Goal: Task Accomplishment & Management: Complete application form

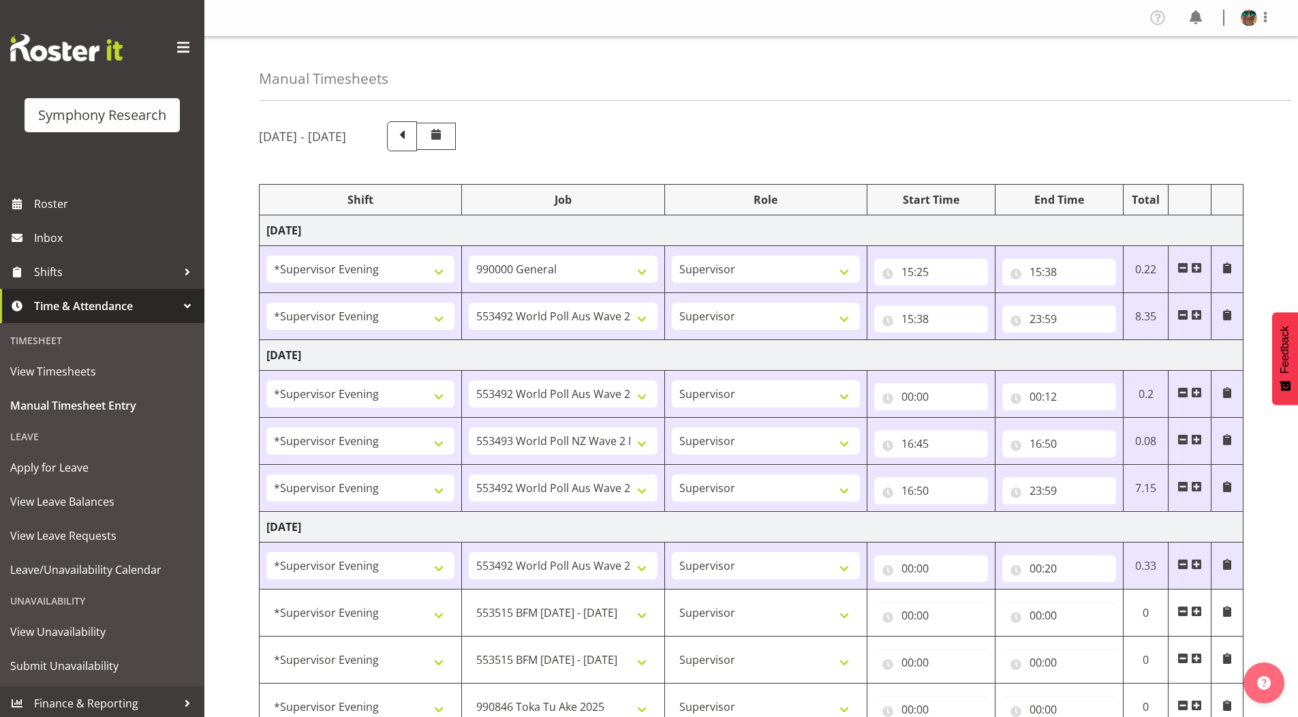
select select "4583"
select select "743"
select select "4583"
select select "10499"
select select "4583"
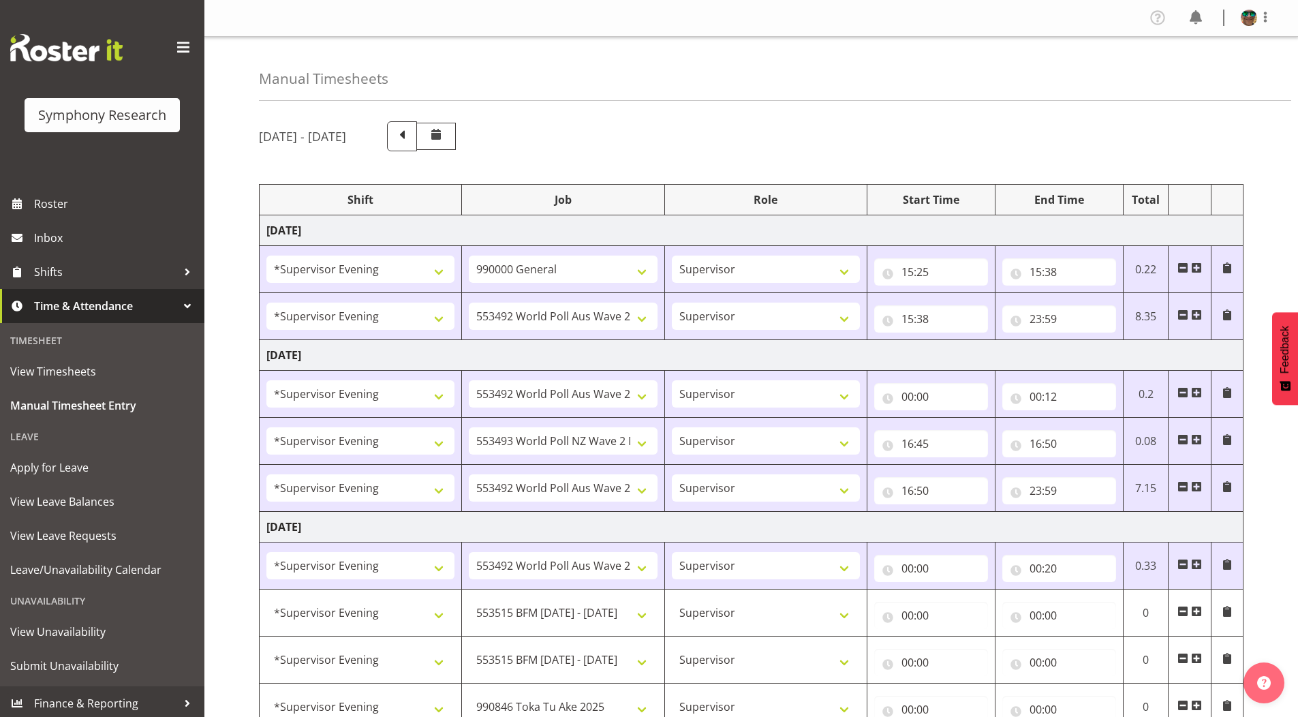
select select "10499"
select select "4583"
select select "10527"
select select "4583"
select select "10499"
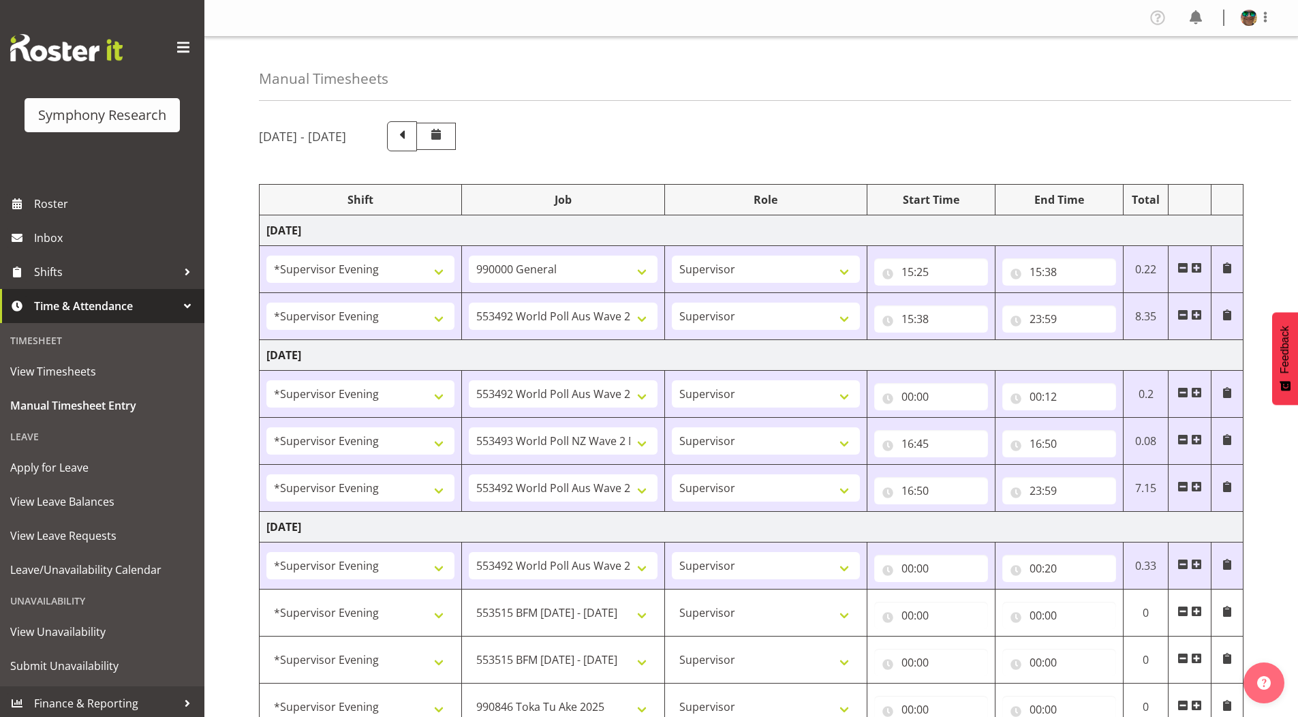
select select "4583"
select select "10499"
select select "4583"
select select "10731"
select select "4583"
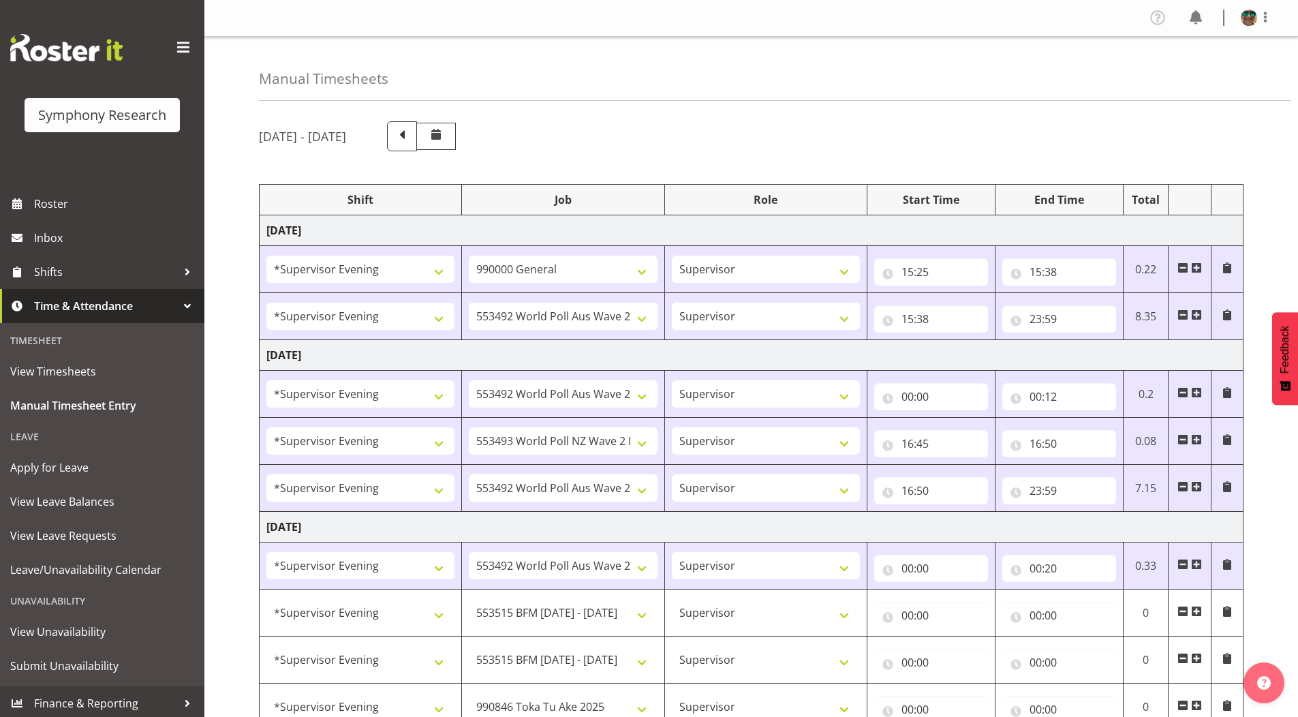
select select "10731"
select select "4583"
select select "9426"
select select "4583"
select select "10633"
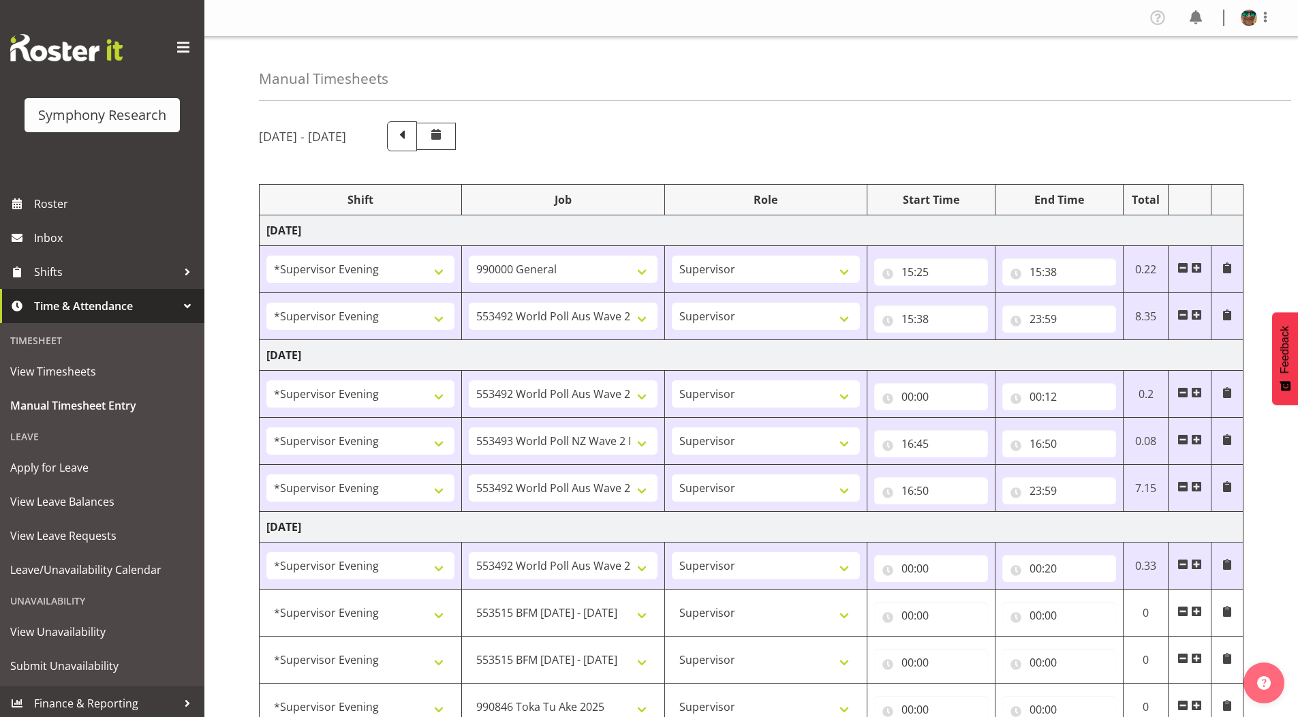
select select "4583"
select select "10730"
select select "4583"
select select "10575"
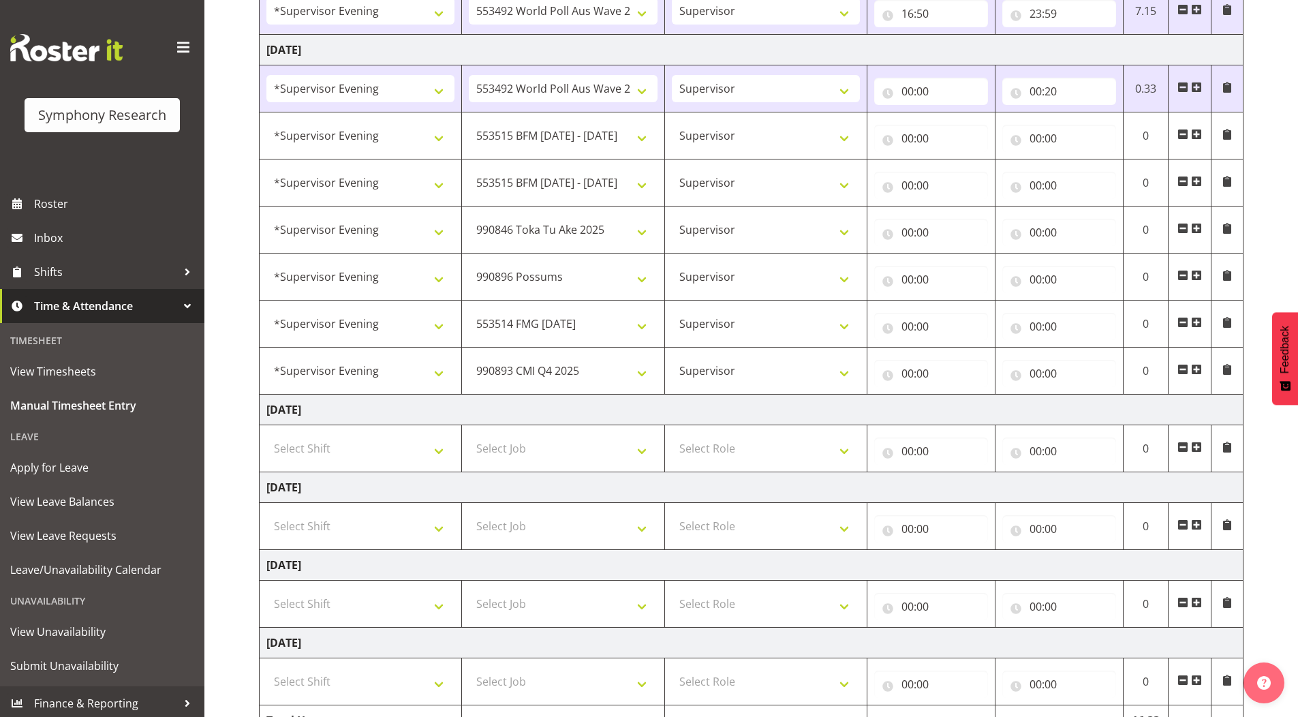
scroll to position [477, 0]
click at [907, 140] on input "00:00" at bounding box center [932, 138] width 114 height 27
click at [964, 174] on select "00 01 02 03 04 05 06 07 08 09 10 11 12 13 14 15 16 17 18 19 20 21 22 23" at bounding box center [967, 173] width 31 height 27
select select "15"
click at [952, 160] on select "00 01 02 03 04 05 06 07 08 09 10 11 12 13 14 15 16 17 18 19 20 21 22 23" at bounding box center [967, 173] width 31 height 27
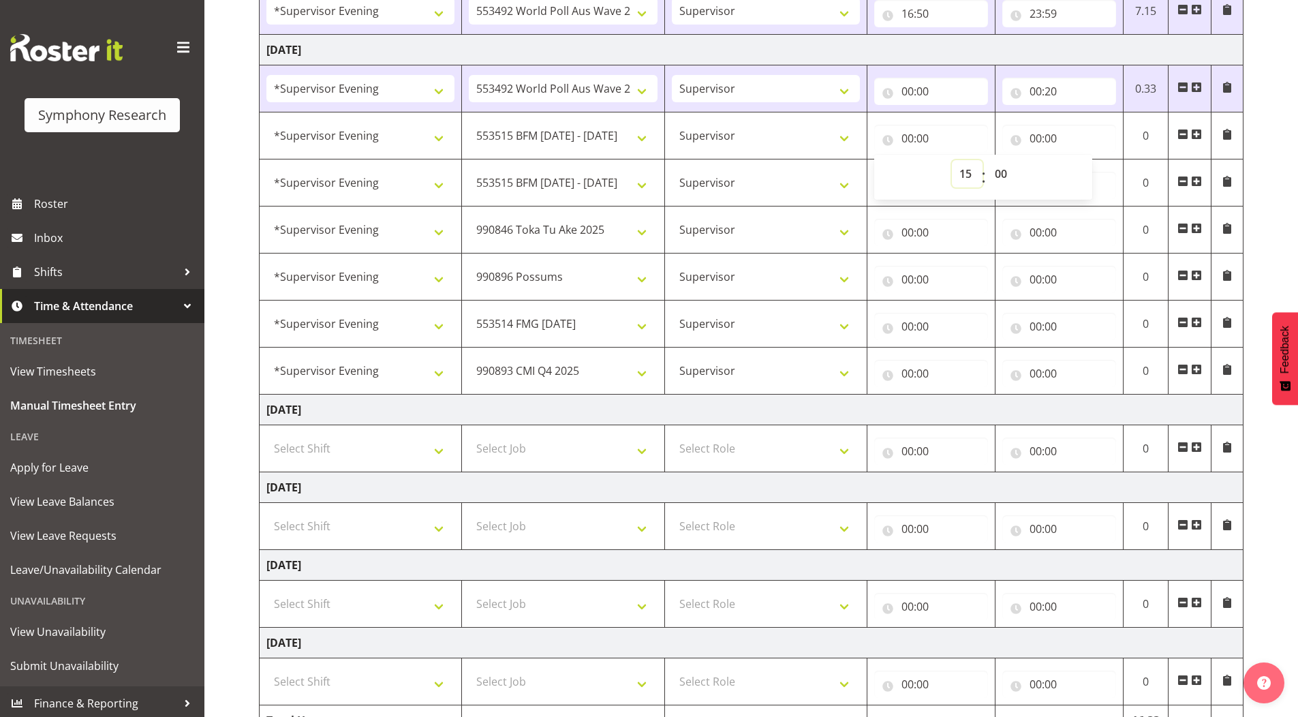
type input "15:00"
click at [1003, 175] on select "00 01 02 03 04 05 06 07 08 09 10 11 12 13 14 15 16 17 18 19 20 21 22 23 24 25 2…" at bounding box center [1003, 173] width 31 height 27
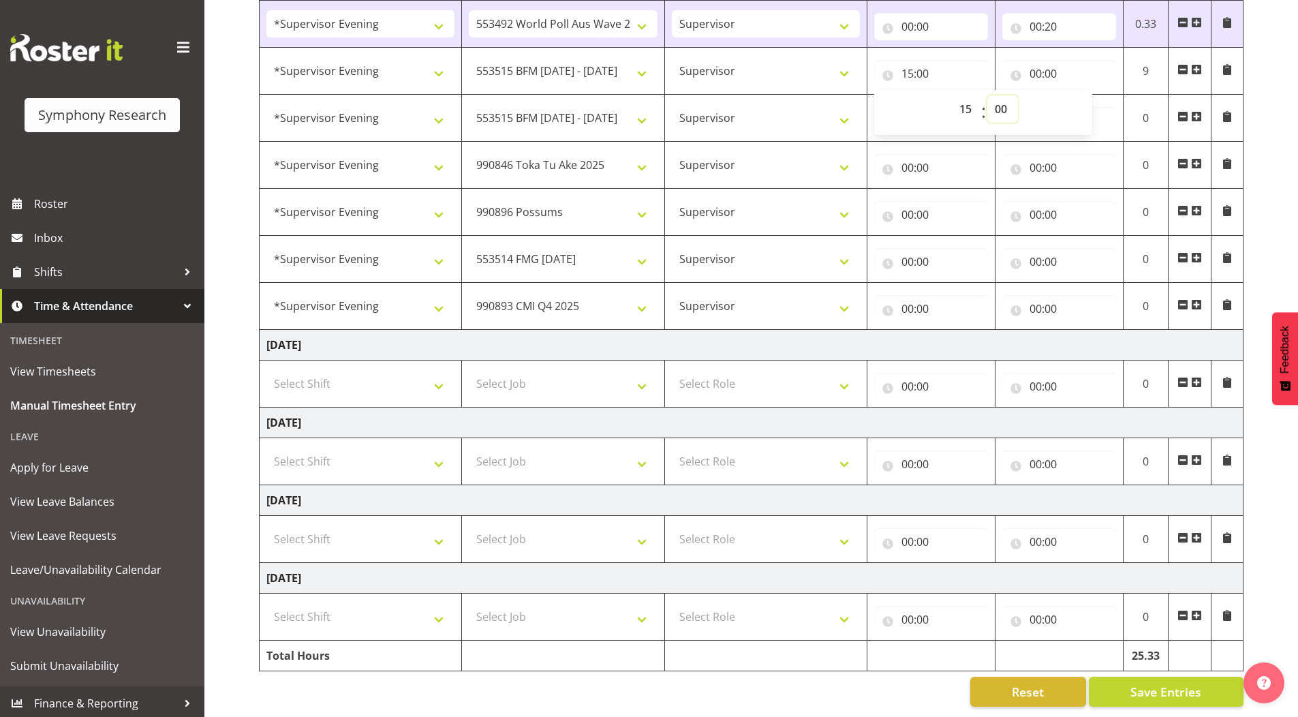
scroll to position [416, 0]
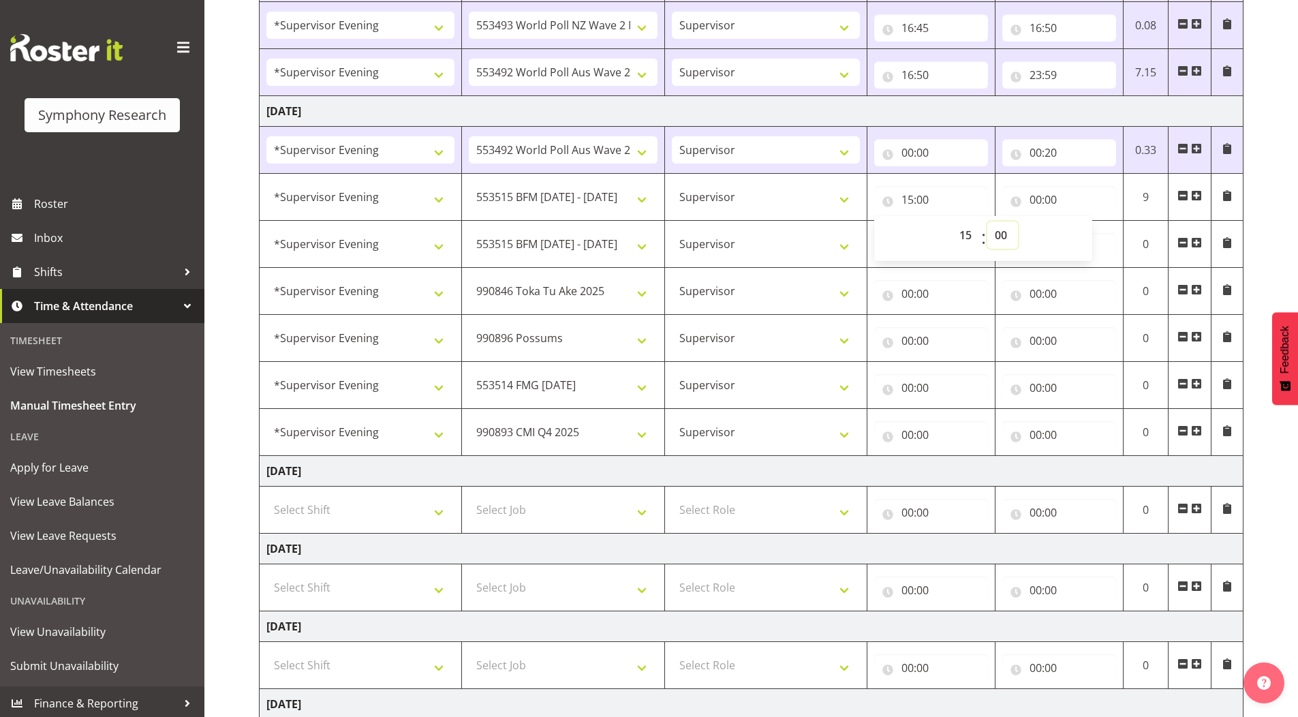
drag, startPoint x: 1002, startPoint y: 233, endPoint x: 1003, endPoint y: 244, distance: 11.0
click at [1002, 233] on select "00 01 02 03 04 05 06 07 08 09 10 11 12 13 14 15 16 17 18 19 20 21 22 23 24 25 2…" at bounding box center [1003, 235] width 31 height 27
select select "49"
click at [988, 222] on select "00 01 02 03 04 05 06 07 08 09 10 11 12 13 14 15 16 17 18 19 20 21 22 23 24 25 2…" at bounding box center [1003, 235] width 31 height 27
type input "15:49"
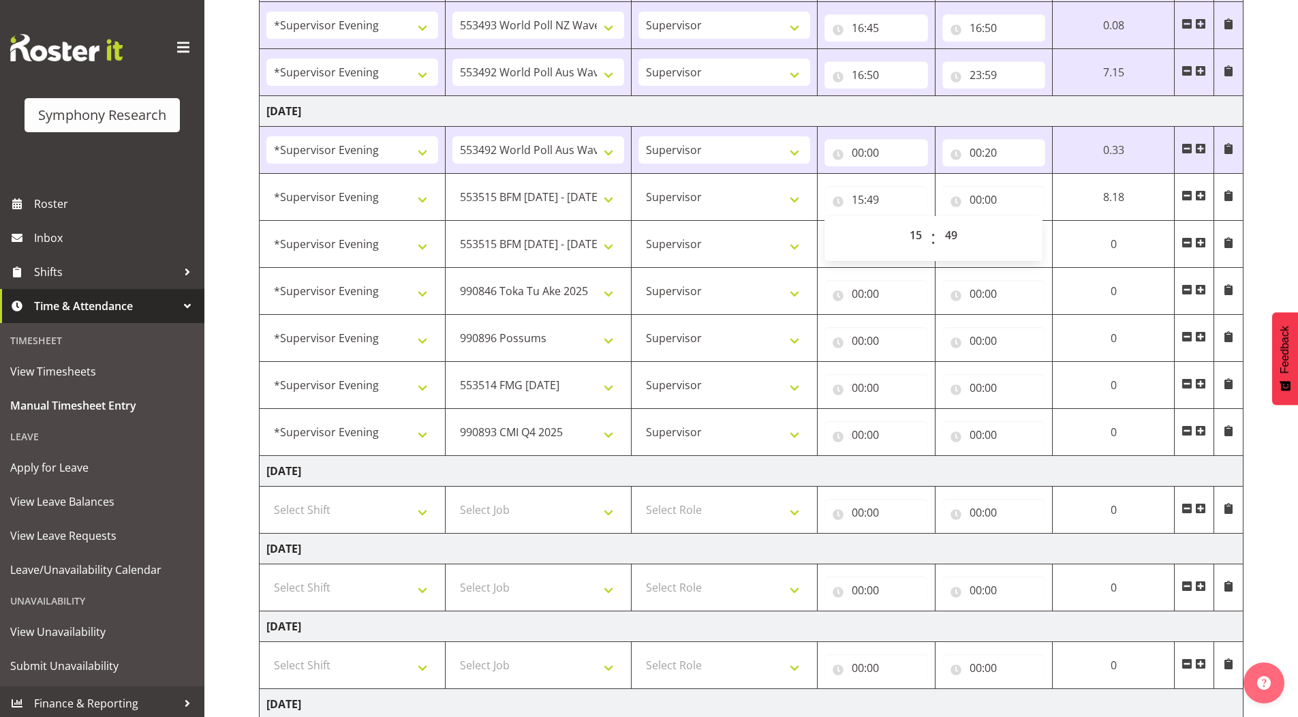
click at [1277, 188] on div "[DATE] - [DATE] Shift Job Role Start Time End Time Total [DATE] !!Weekend Resid…" at bounding box center [778, 269] width 1039 height 1148
click at [974, 198] on input "00:00" at bounding box center [995, 199] width 104 height 27
drag, startPoint x: 1036, startPoint y: 234, endPoint x: 1036, endPoint y: 246, distance: 11.6
click at [1036, 234] on select "00 01 02 03 04 05 06 07 08 09 10 11 12 13 14 15 16 17 18 19 20 21 22 23" at bounding box center [1035, 235] width 31 height 27
select select "15"
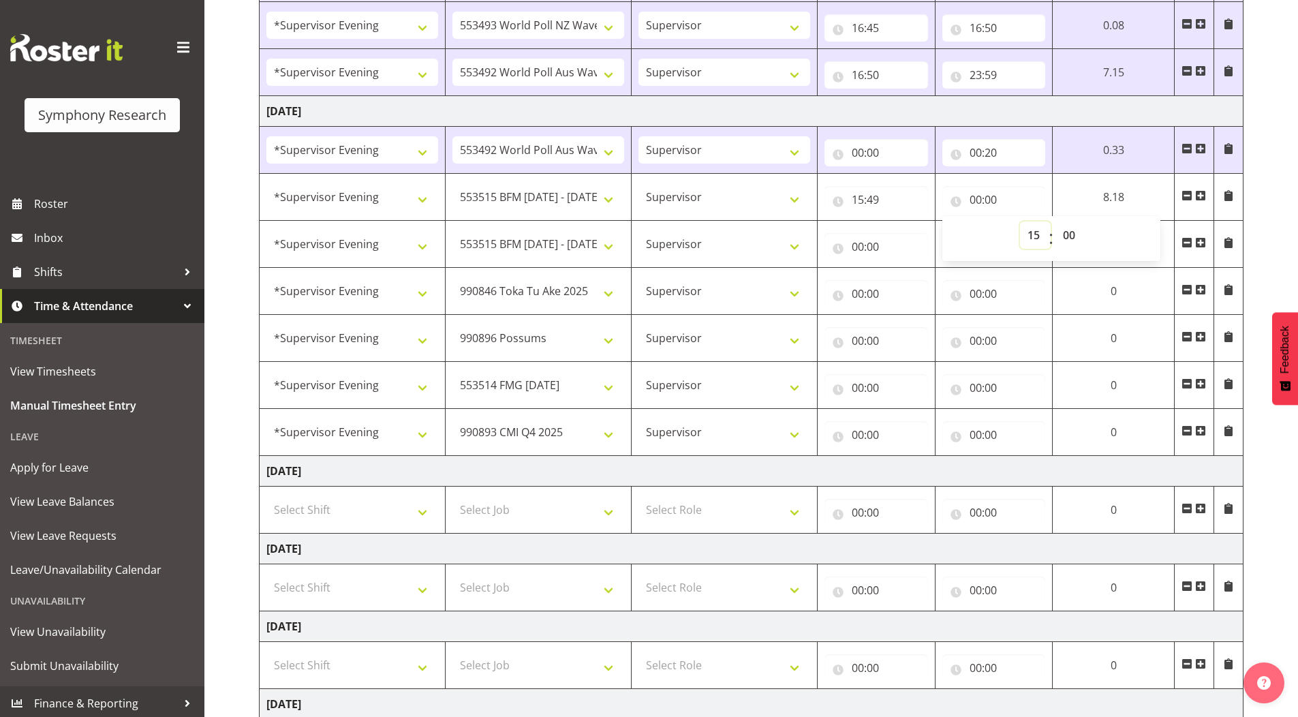
click at [1051, 222] on select "00 01 02 03 04 05 06 07 08 09 10 11 12 13 14 15 16 17 18 19 20 21 22 23" at bounding box center [1035, 235] width 31 height 27
type input "15:00"
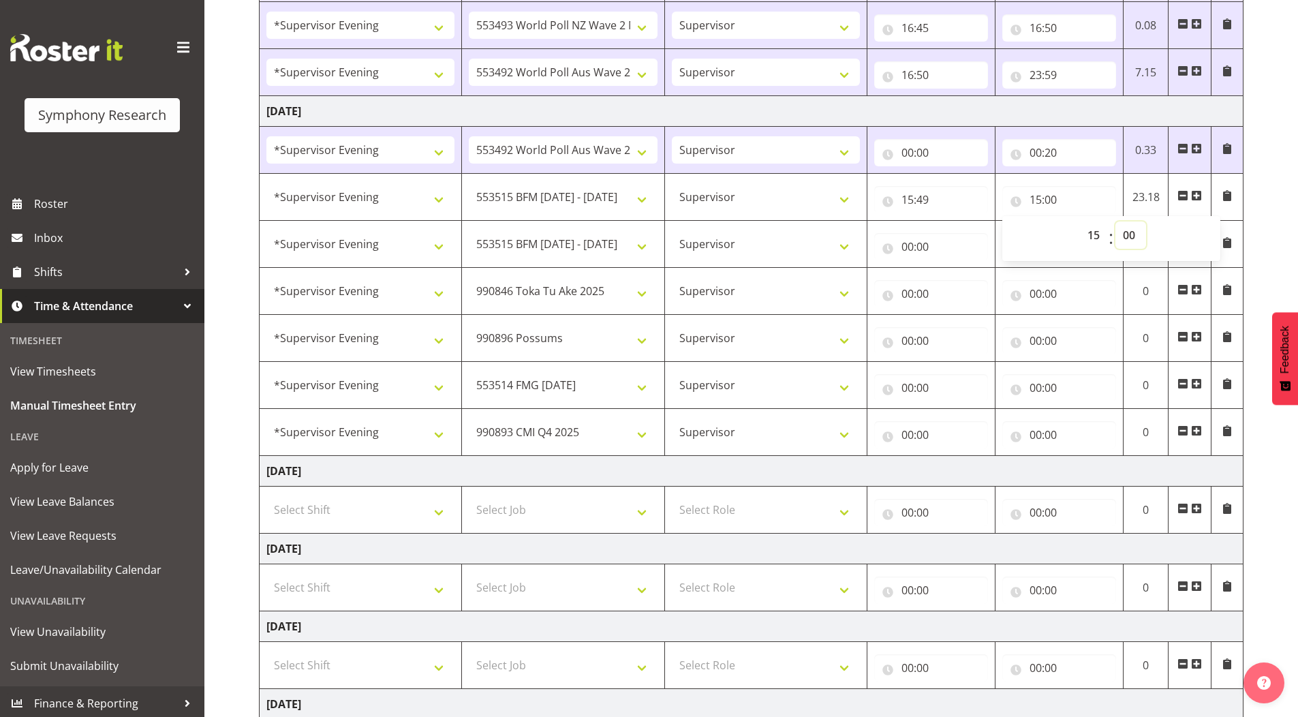
click at [1128, 232] on select "00 01 02 03 04 05 06 07 08 09 10 11 12 13 14 15 16 17 18 19 20 21 22 23 24 25 2…" at bounding box center [1131, 235] width 31 height 27
select select "54"
click at [1116, 222] on select "00 01 02 03 04 05 06 07 08 09 10 11 12 13 14 15 16 17 18 19 20 21 22 23 24 25 2…" at bounding box center [1131, 235] width 31 height 27
type input "15:54"
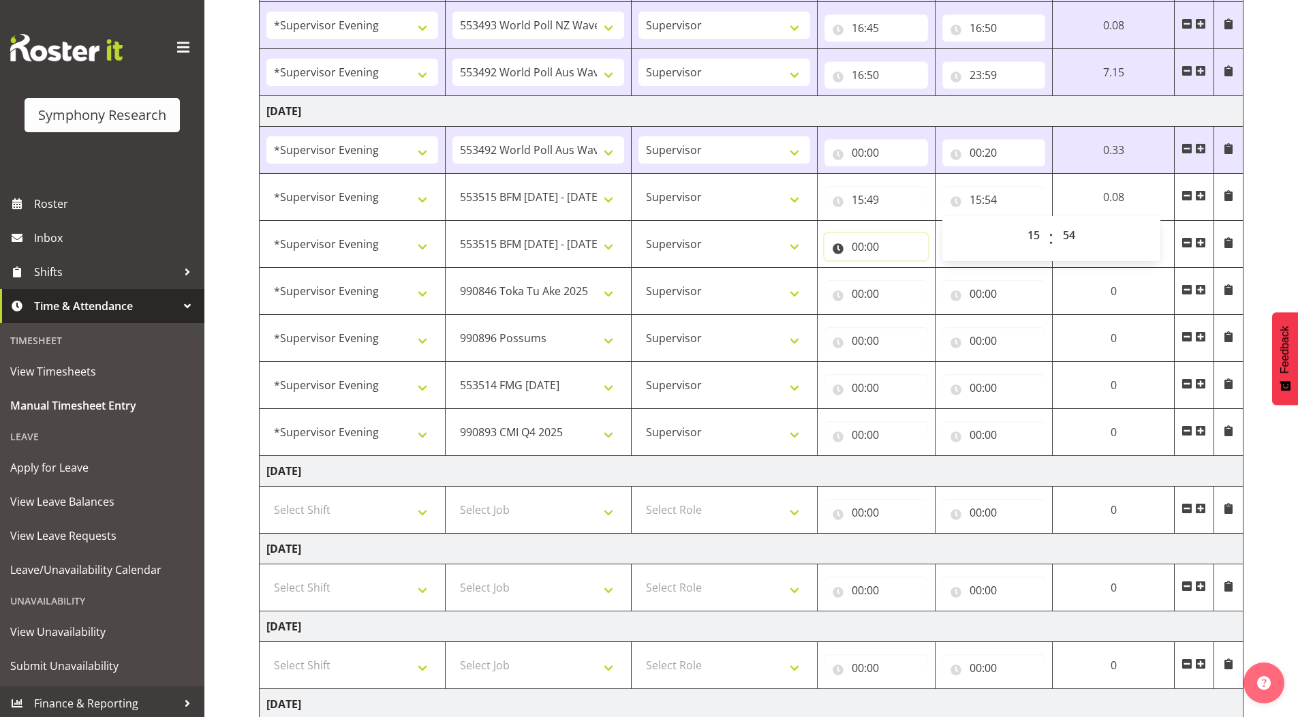
click at [857, 246] on input "00:00" at bounding box center [877, 246] width 104 height 27
click at [911, 279] on select "00 01 02 03 04 05 06 07 08 09 10 11 12 13 14 15 16 17 18 19 20 21 22 23" at bounding box center [917, 282] width 31 height 27
select select "15"
click at [902, 269] on select "00 01 02 03 04 05 06 07 08 09 10 11 12 13 14 15 16 17 18 19 20 21 22 23" at bounding box center [917, 282] width 31 height 27
type input "15:00"
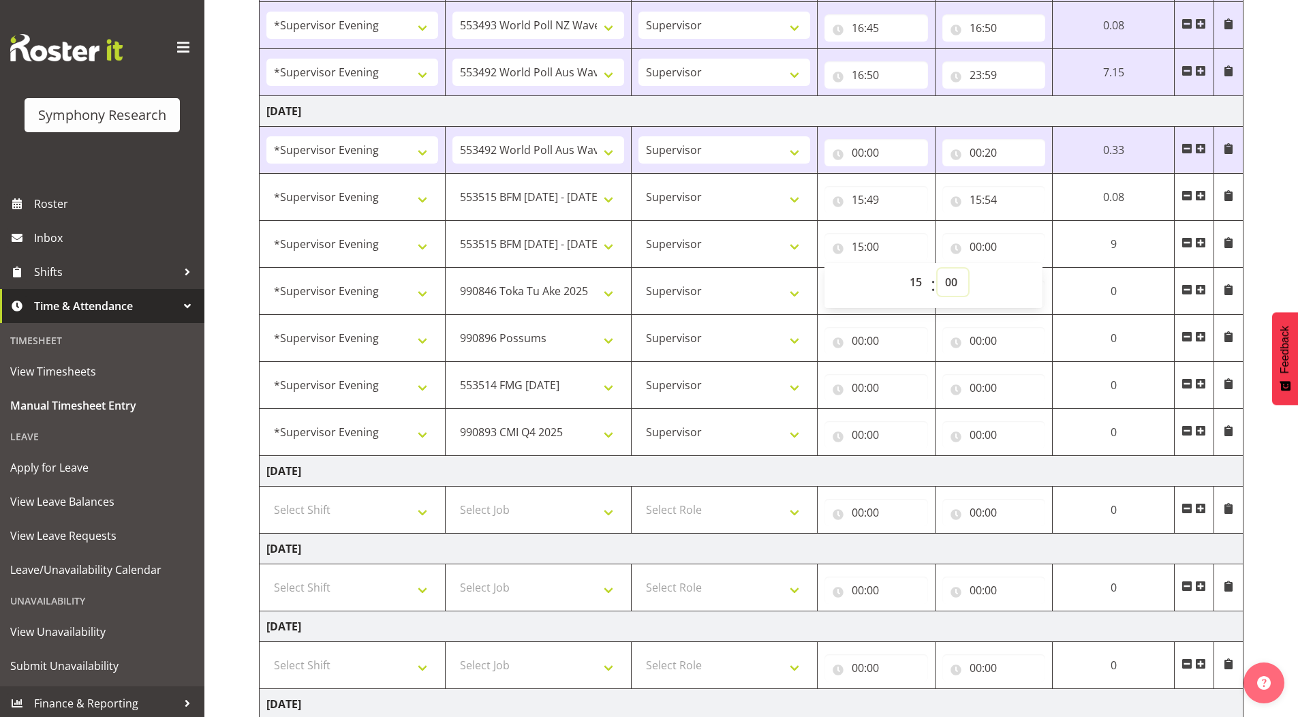
drag, startPoint x: 952, startPoint y: 279, endPoint x: 954, endPoint y: 292, distance: 13.1
click at [952, 279] on select "00 01 02 03 04 05 06 07 08 09 10 11 12 13 14 15 16 17 18 19 20 21 22 23 24 25 2…" at bounding box center [953, 282] width 31 height 27
select select "54"
click at [938, 269] on select "00 01 02 03 04 05 06 07 08 09 10 11 12 13 14 15 16 17 18 19 20 21 22 23 24 25 2…" at bounding box center [953, 282] width 31 height 27
type input "15:54"
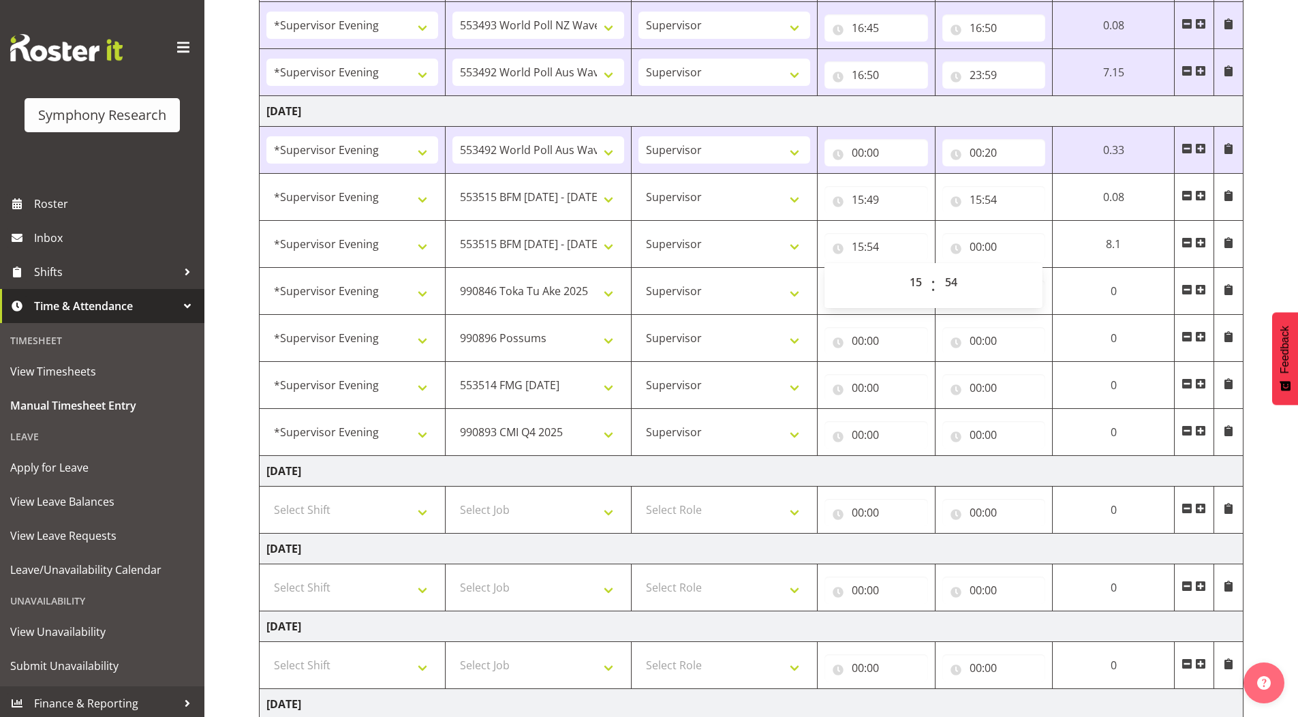
click at [1251, 231] on div "[DATE] - [DATE] Shift Job Role Start Time End Time Total [DATE] !!Weekend Resid…" at bounding box center [778, 269] width 1039 height 1148
click at [975, 247] on input "00:00" at bounding box center [995, 246] width 104 height 27
click at [1033, 283] on select "00 01 02 03 04 05 06 07 08 09 10 11 12 13 14 15 16 17 18 19 20 21 22 23" at bounding box center [1035, 282] width 31 height 27
select select "16"
click at [1020, 269] on select "00 01 02 03 04 05 06 07 08 09 10 11 12 13 14 15 16 17 18 19 20 21 22 23" at bounding box center [1035, 282] width 31 height 27
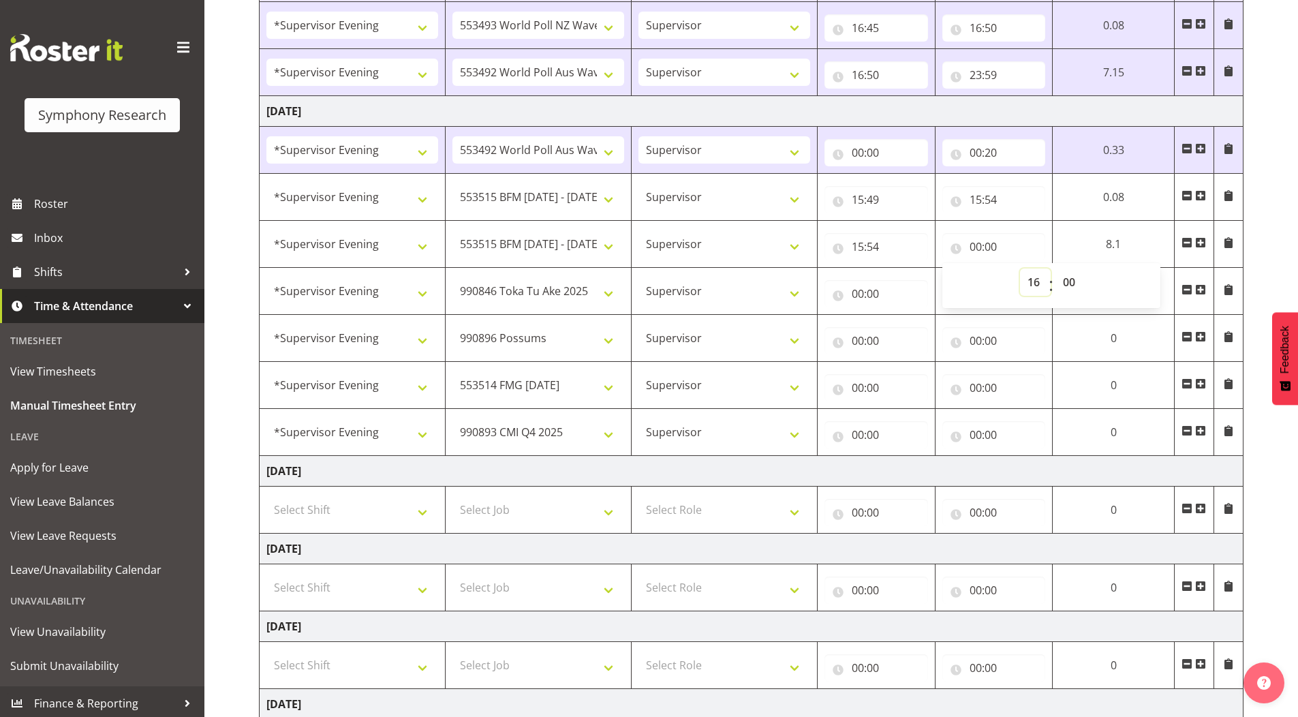
type input "16:00"
click at [1069, 283] on select "00 01 02 03 04 05 06 07 08 09 10 11 12 13 14 15 16 17 18 19 20 21 22 23 24 25 2…" at bounding box center [1071, 282] width 31 height 27
select select "30"
click at [1056, 269] on select "00 01 02 03 04 05 06 07 08 09 10 11 12 13 14 15 16 17 18 19 20 21 22 23 24 25 2…" at bounding box center [1071, 282] width 31 height 27
type input "16:30"
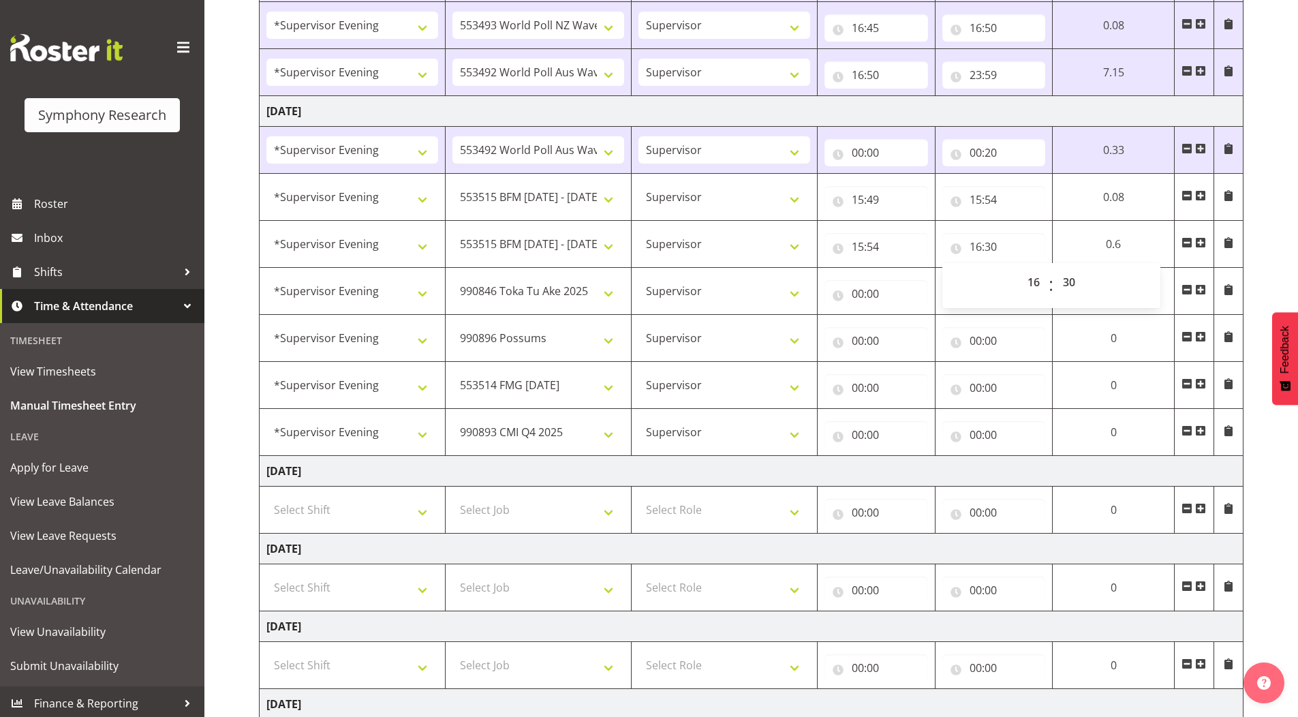
click at [1260, 207] on div "[DATE] - [DATE] Shift Job Role Start Time End Time Total [DATE] !!Weekend Resid…" at bounding box center [778, 269] width 1039 height 1148
click at [857, 295] on input "00:00" at bounding box center [877, 293] width 104 height 27
drag, startPoint x: 912, startPoint y: 331, endPoint x: 901, endPoint y: 322, distance: 13.6
click at [912, 331] on select "00 01 02 03 04 05 06 07 08 09 10 11 12 13 14 15 16 17 18 19 20 21 22 23" at bounding box center [917, 329] width 31 height 27
select select "16"
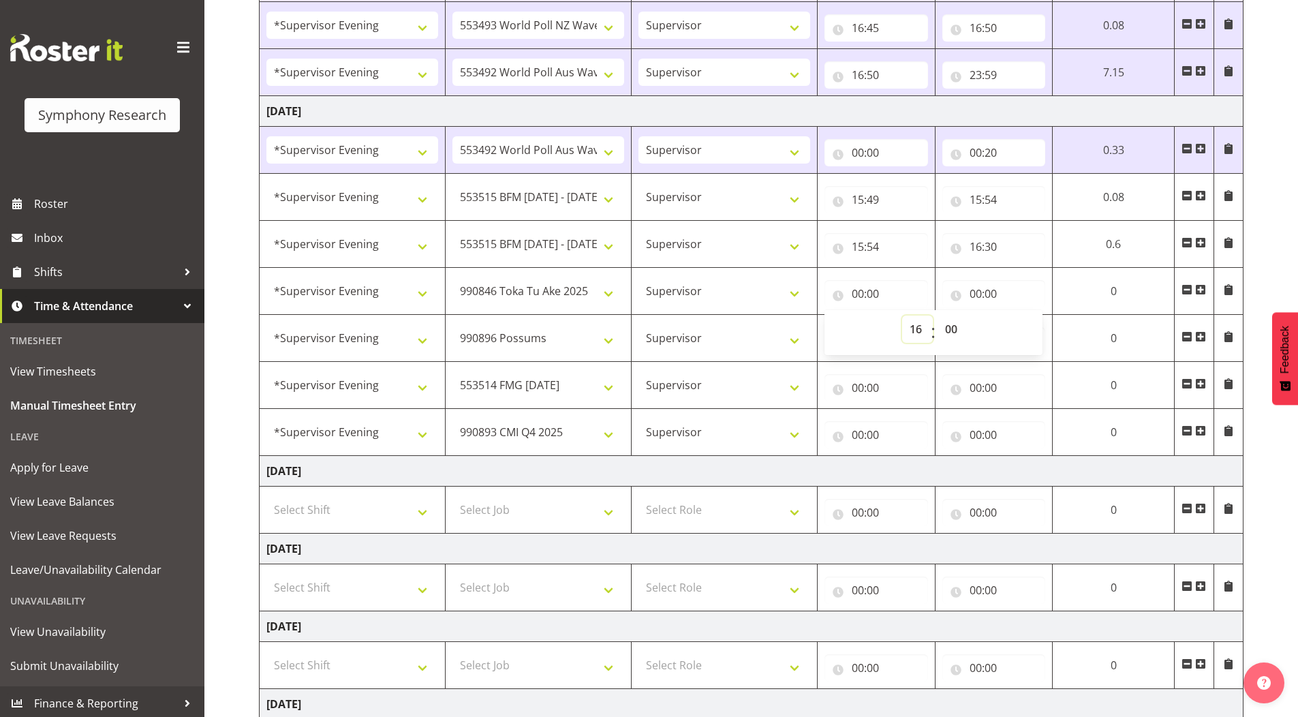
click at [902, 316] on select "00 01 02 03 04 05 06 07 08 09 10 11 12 13 14 15 16 17 18 19 20 21 22 23" at bounding box center [917, 329] width 31 height 27
type input "16:00"
drag, startPoint x: 952, startPoint y: 325, endPoint x: 955, endPoint y: 335, distance: 10.6
click at [952, 325] on select "00 01 02 03 04 05 06 07 08 09 10 11 12 13 14 15 16 17 18 19 20 21 22 23 24 25 2…" at bounding box center [953, 329] width 31 height 27
select select "30"
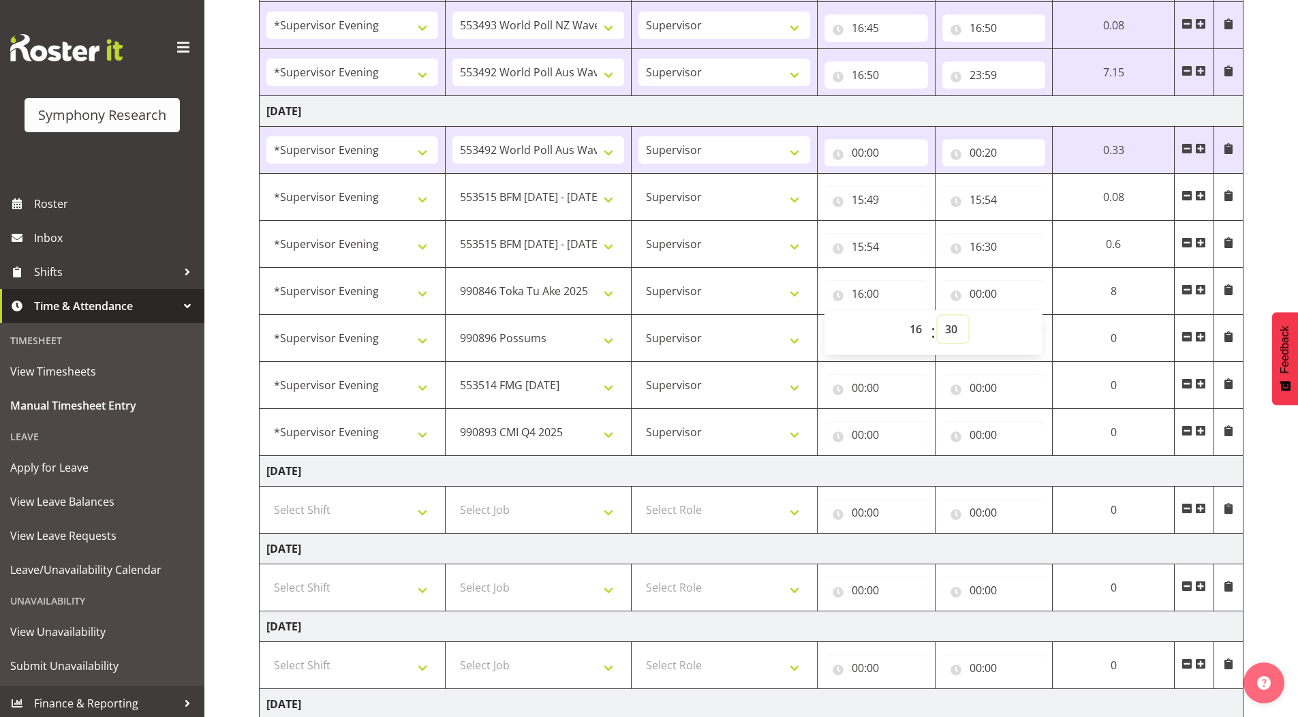
click at [938, 316] on select "00 01 02 03 04 05 06 07 08 09 10 11 12 13 14 15 16 17 18 19 20 21 22 23 24 25 2…" at bounding box center [953, 329] width 31 height 27
type input "16:30"
click at [1269, 228] on div "[DATE] - [DATE] Shift Job Role Start Time End Time Total [DATE] !!Weekend Resid…" at bounding box center [778, 269] width 1039 height 1148
click at [975, 296] on input "00:00" at bounding box center [995, 293] width 104 height 27
drag, startPoint x: 1028, startPoint y: 325, endPoint x: 1028, endPoint y: 337, distance: 12.3
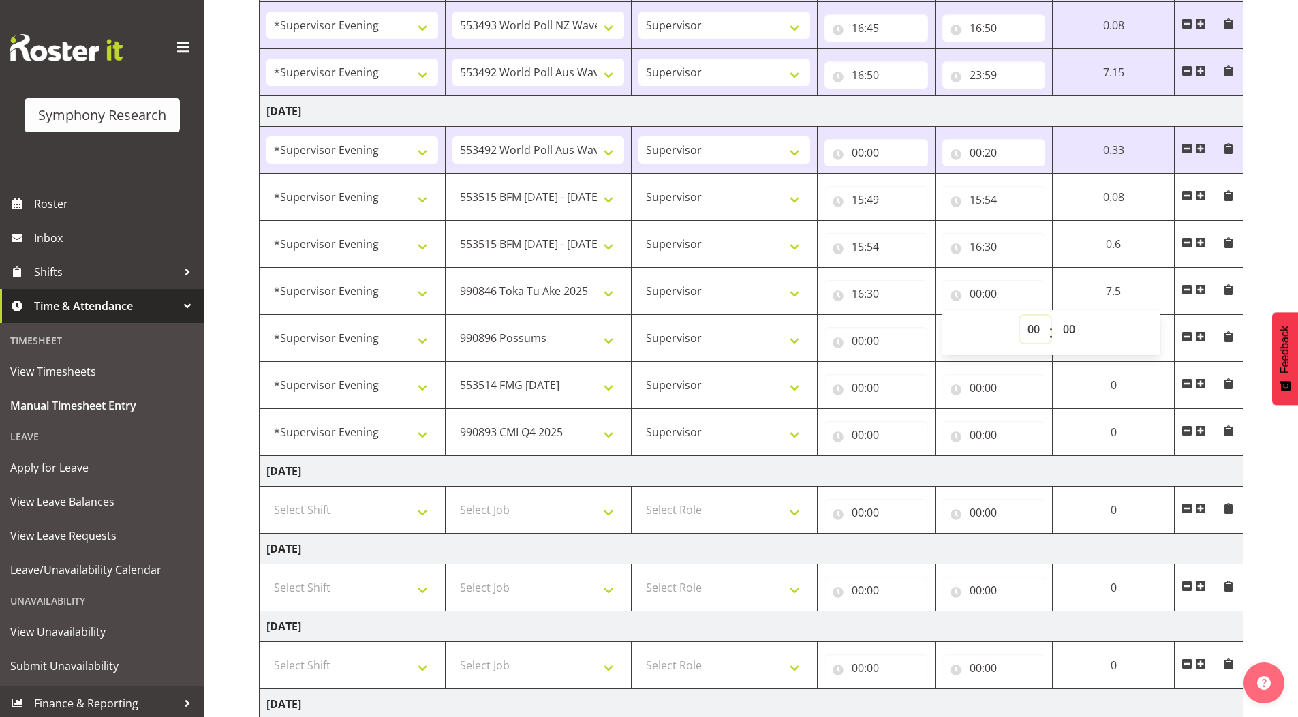
click at [1028, 325] on select "00 01 02 03 04 05 06 07 08 09 10 11 12 13 14 15 16 17 18 19 20 21 22 23" at bounding box center [1035, 329] width 31 height 27
select select "17"
click at [1020, 316] on select "00 01 02 03 04 05 06 07 08 09 10 11 12 13 14 15 16 17 18 19 20 21 22 23" at bounding box center [1035, 329] width 31 height 27
type input "17:00"
click at [1068, 327] on select "00 01 02 03 04 05 06 07 08 09 10 11 12 13 14 15 16 17 18 19 20 21 22 23 24 25 2…" at bounding box center [1071, 329] width 31 height 27
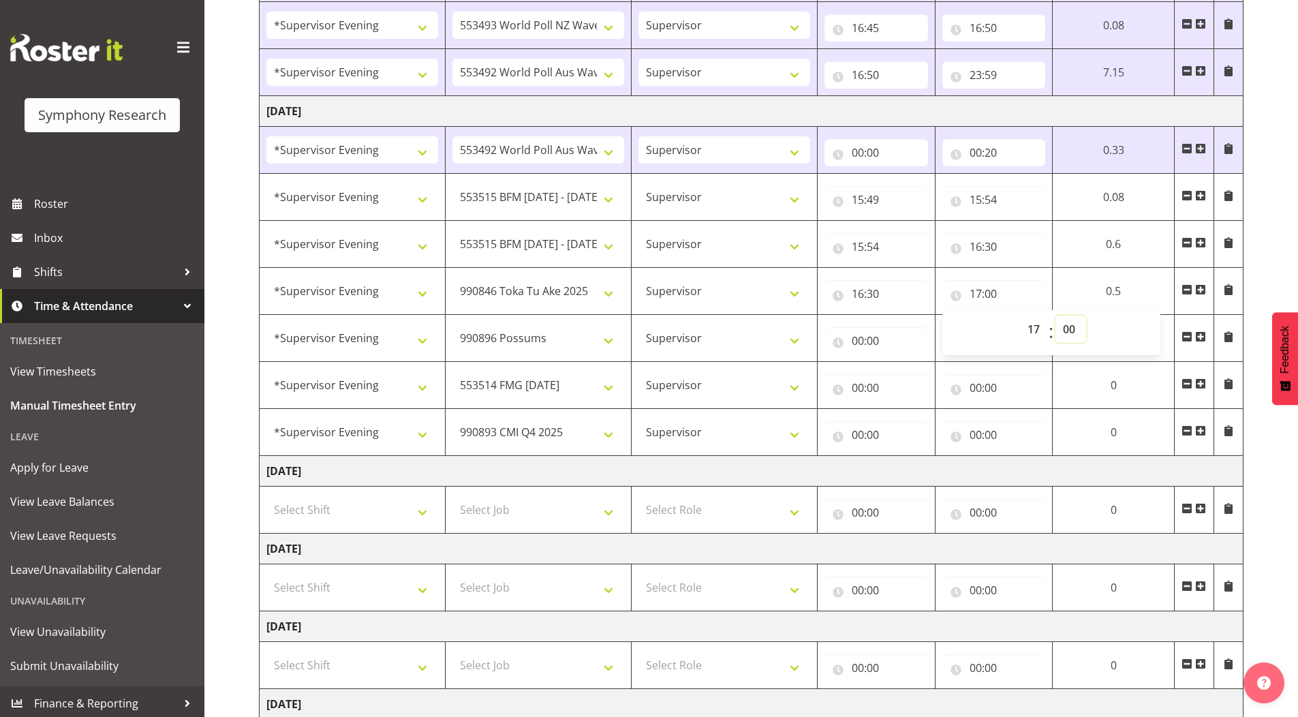
select select "30"
click at [1056, 316] on select "00 01 02 03 04 05 06 07 08 09 10 11 12 13 14 15 16 17 18 19 20 21 22 23 24 25 2…" at bounding box center [1071, 329] width 31 height 27
type input "17:30"
click at [1264, 204] on div "[DATE] - [DATE] Shift Job Role Start Time End Time Total [DATE] !!Weekend Resid…" at bounding box center [778, 269] width 1039 height 1148
click at [856, 337] on input "00:00" at bounding box center [877, 340] width 104 height 27
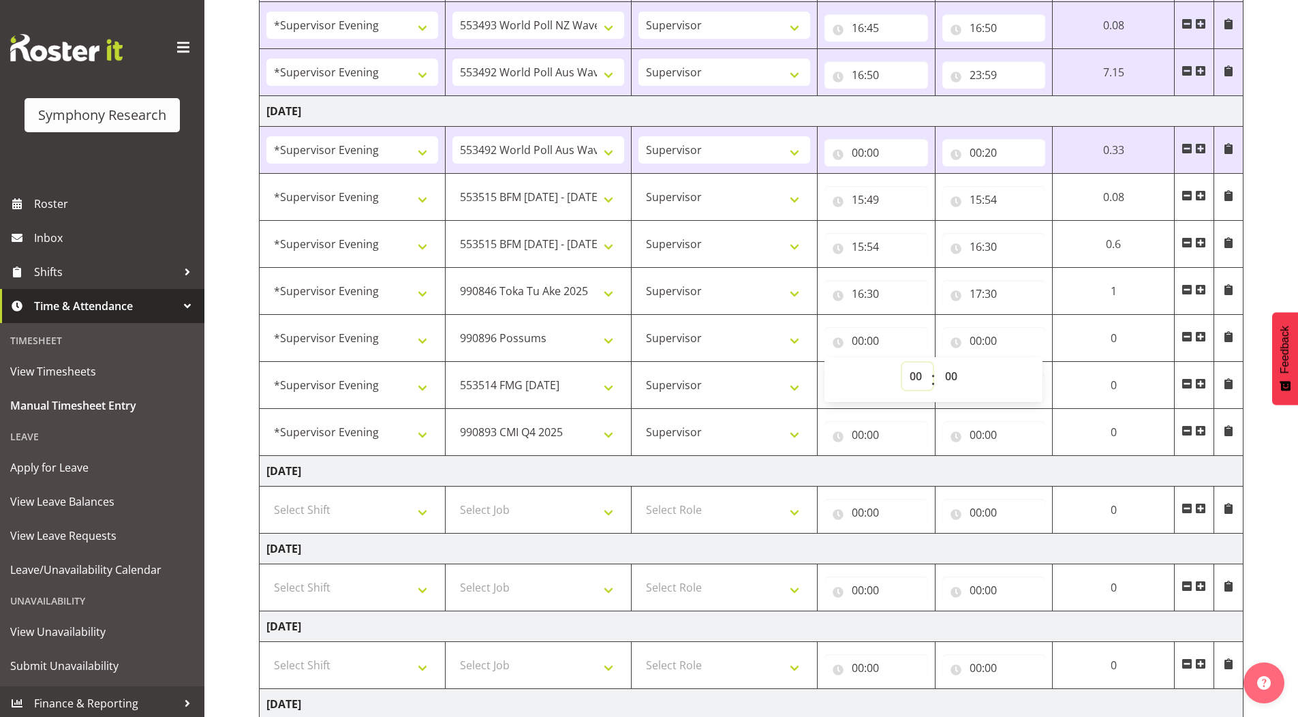
click at [913, 376] on select "00 01 02 03 04 05 06 07 08 09 10 11 12 13 14 15 16 17 18 19 20 21 22 23" at bounding box center [917, 376] width 31 height 27
select select "17"
click at [902, 363] on select "00 01 02 03 04 05 06 07 08 09 10 11 12 13 14 15 16 17 18 19 20 21 22 23" at bounding box center [917, 376] width 31 height 27
type input "17:00"
drag, startPoint x: 951, startPoint y: 380, endPoint x: 950, endPoint y: 363, distance: 16.4
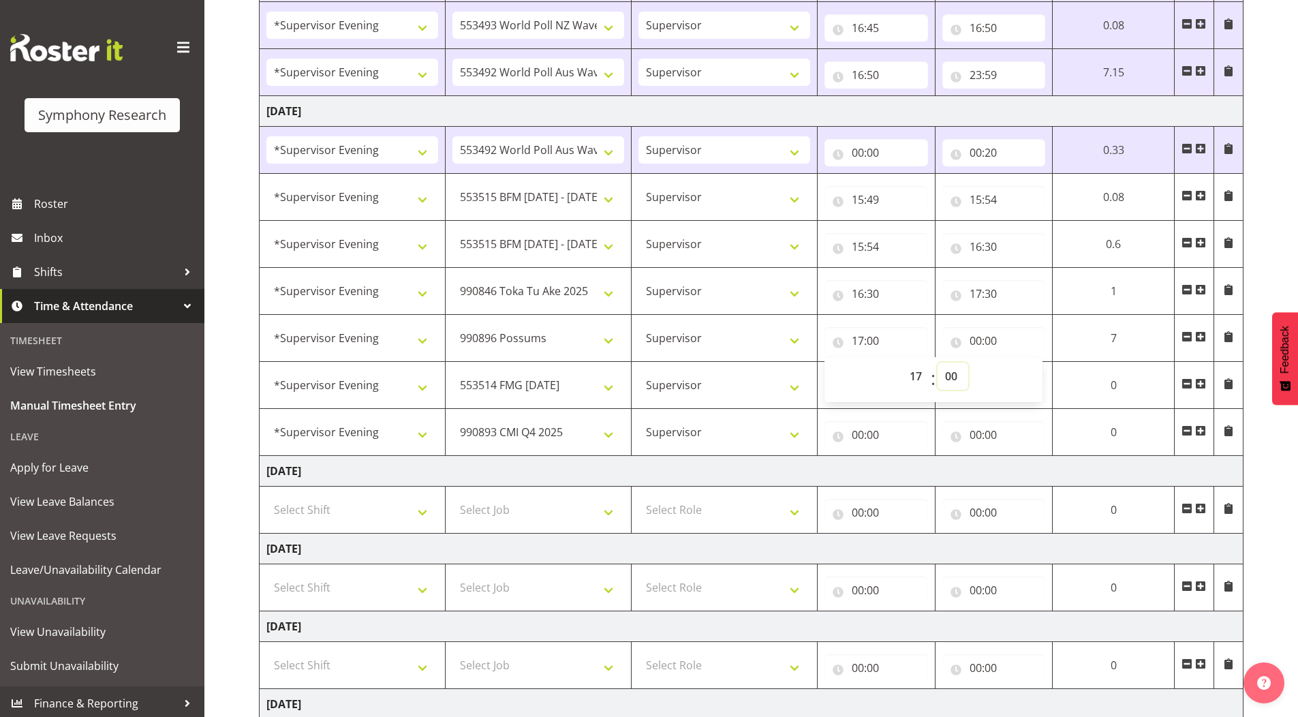
click at [951, 379] on select "00 01 02 03 04 05 06 07 08 09 10 11 12 13 14 15 16 17 18 19 20 21 22 23 24 25 2…" at bounding box center [953, 376] width 31 height 27
select select "30"
click at [938, 363] on select "00 01 02 03 04 05 06 07 08 09 10 11 12 13 14 15 16 17 18 19 20 21 22 23 24 25 2…" at bounding box center [953, 376] width 31 height 27
type input "17:30"
click at [1269, 211] on div "[DATE] - [DATE] Shift Job Role Start Time End Time Total [DATE] !!Weekend Resid…" at bounding box center [778, 269] width 1039 height 1148
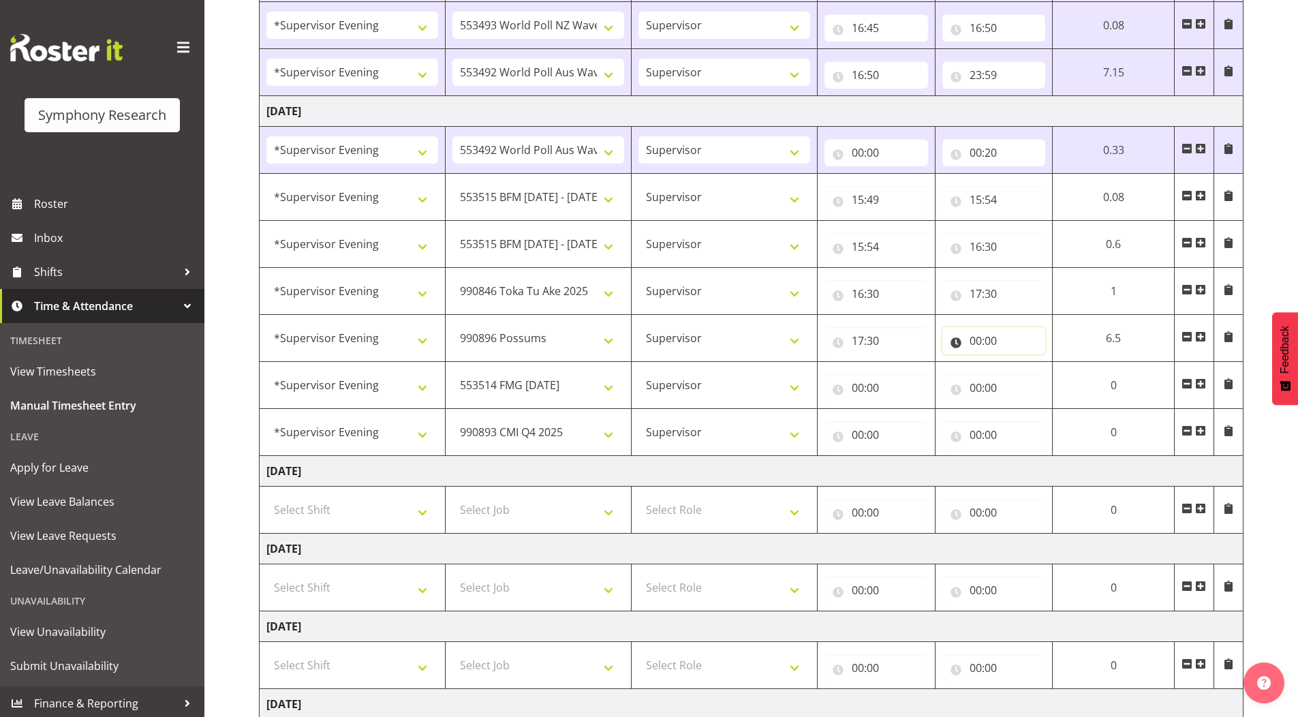
click at [975, 339] on input "00:00" at bounding box center [995, 340] width 104 height 27
click at [1035, 375] on select "00 01 02 03 04 05 06 07 08 09 10 11 12 13 14 15 16 17 18 19 20 21 22 23" at bounding box center [1035, 376] width 31 height 27
select select "18"
click at [1020, 363] on select "00 01 02 03 04 05 06 07 08 09 10 11 12 13 14 15 16 17 18 19 20 21 22 23" at bounding box center [1035, 376] width 31 height 27
type input "18:00"
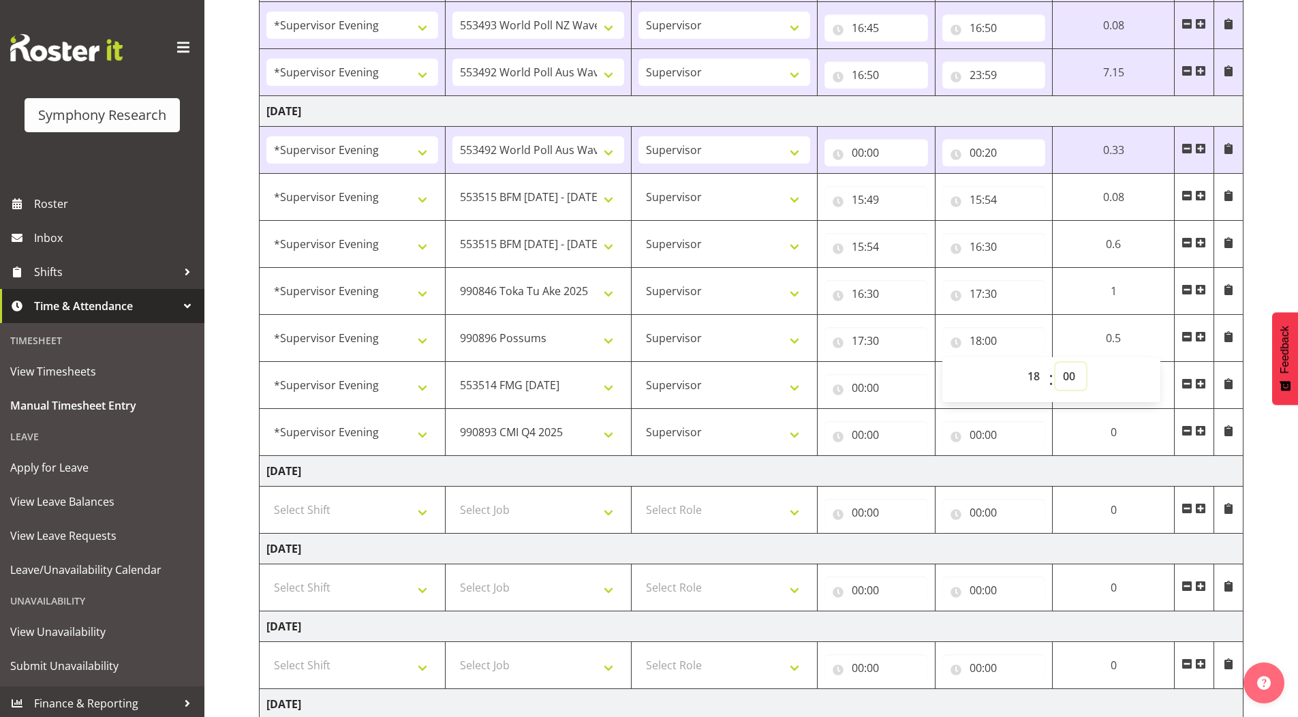
drag, startPoint x: 1069, startPoint y: 374, endPoint x: 1069, endPoint y: 363, distance: 11.6
click at [1069, 374] on select "00 01 02 03 04 05 06 07 08 09 10 11 12 13 14 15 16 17 18 19 20 21 22 23 24 25 2…" at bounding box center [1071, 376] width 31 height 27
select select "15"
click at [1056, 363] on select "00 01 02 03 04 05 06 07 08 09 10 11 12 13 14 15 16 17 18 19 20 21 22 23 24 25 2…" at bounding box center [1071, 376] width 31 height 27
type input "18:15"
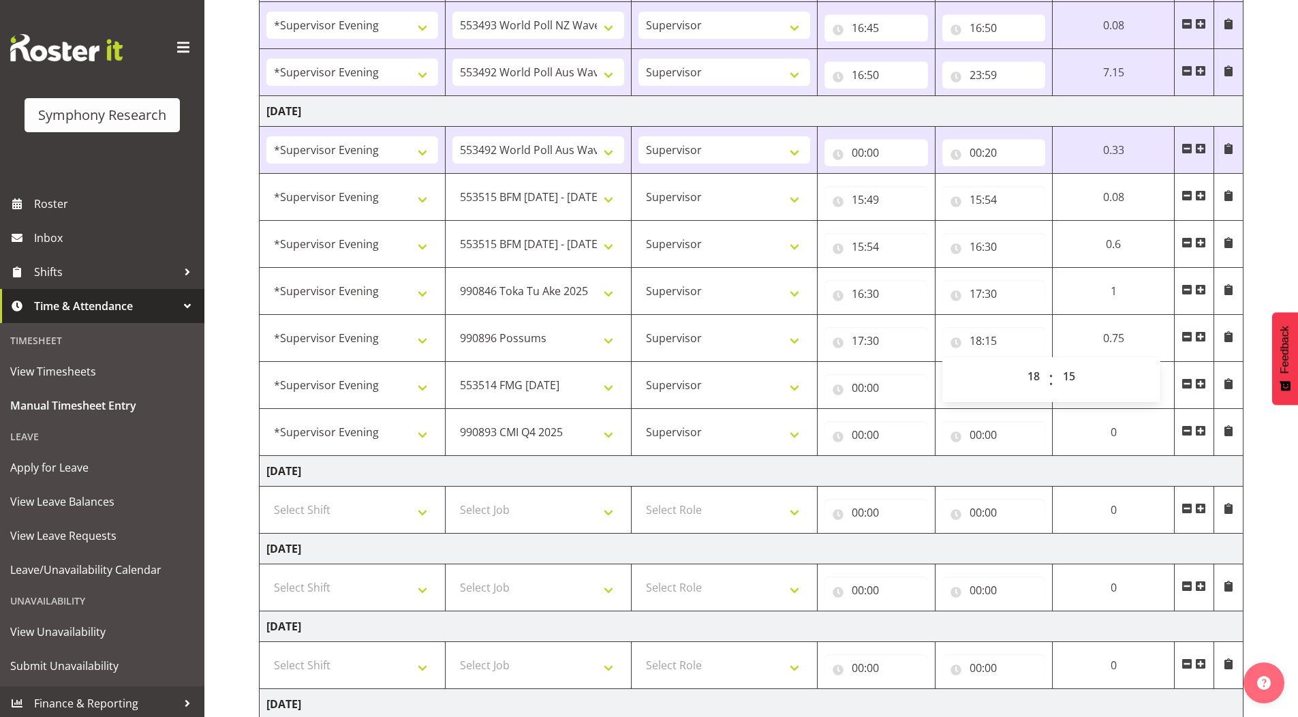
click at [1275, 268] on div "[DATE] - [DATE] Shift Job Role Start Time End Time Total [DATE] !!Weekend Resid…" at bounding box center [778, 269] width 1039 height 1148
click at [849, 387] on input "00:00" at bounding box center [877, 387] width 104 height 27
click at [916, 420] on select "00 01 02 03 04 05 06 07 08 09 10 11 12 13 14 15 16 17 18 19 20 21 22 23" at bounding box center [917, 423] width 31 height 27
select select "18"
click at [902, 410] on select "00 01 02 03 04 05 06 07 08 09 10 11 12 13 14 15 16 17 18 19 20 21 22 23" at bounding box center [917, 423] width 31 height 27
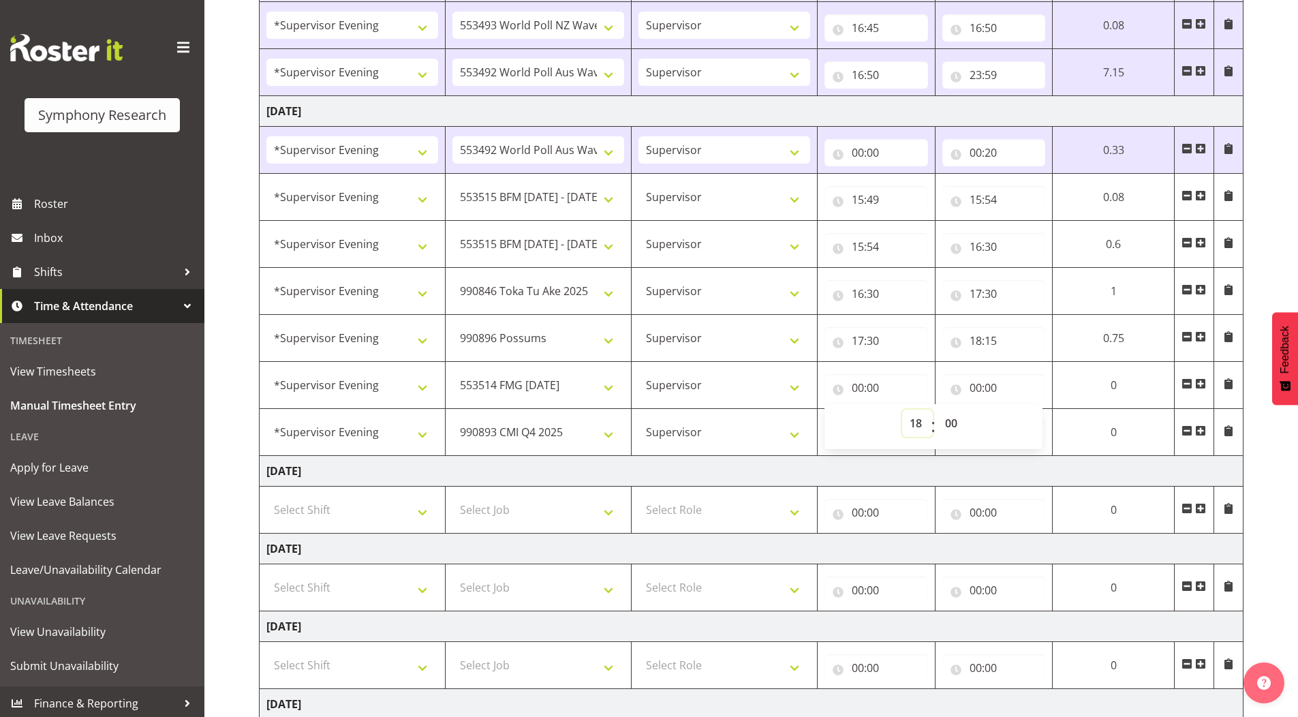
type input "18:00"
click at [949, 424] on select "00 01 02 03 04 05 06 07 08 09 10 11 12 13 14 15 16 17 18 19 20 21 22 23 24 25 2…" at bounding box center [953, 423] width 31 height 27
select select "15"
click at [938, 410] on select "00 01 02 03 04 05 06 07 08 09 10 11 12 13 14 15 16 17 18 19 20 21 22 23 24 25 2…" at bounding box center [953, 423] width 31 height 27
type input "18:15"
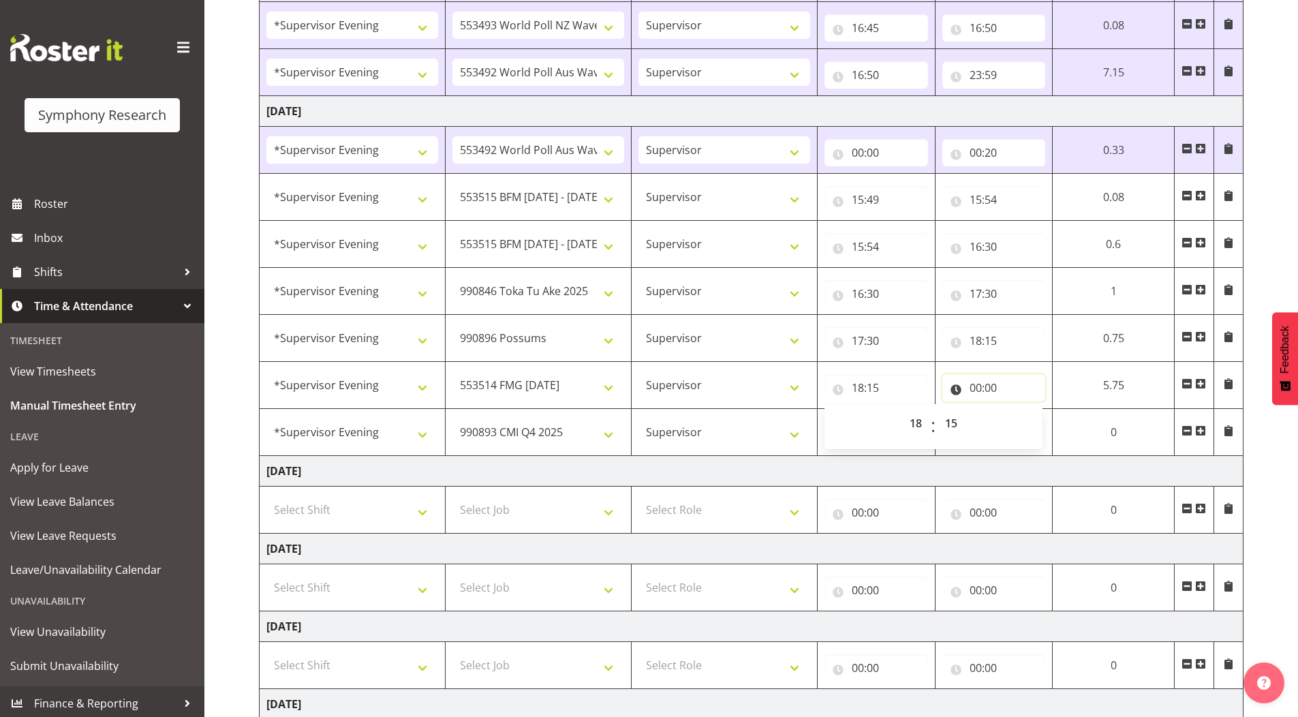
click at [974, 384] on input "00:00" at bounding box center [995, 387] width 104 height 27
drag, startPoint x: 1035, startPoint y: 423, endPoint x: 1035, endPoint y: 413, distance: 9.5
click at [1035, 423] on select "00 01 02 03 04 05 06 07 08 09 10 11 12 13 14 15 16 17 18 19 20 21 22 23" at bounding box center [1035, 423] width 31 height 27
select select "19"
click at [1020, 410] on select "00 01 02 03 04 05 06 07 08 09 10 11 12 13 14 15 16 17 18 19 20 21 22 23" at bounding box center [1035, 423] width 31 height 27
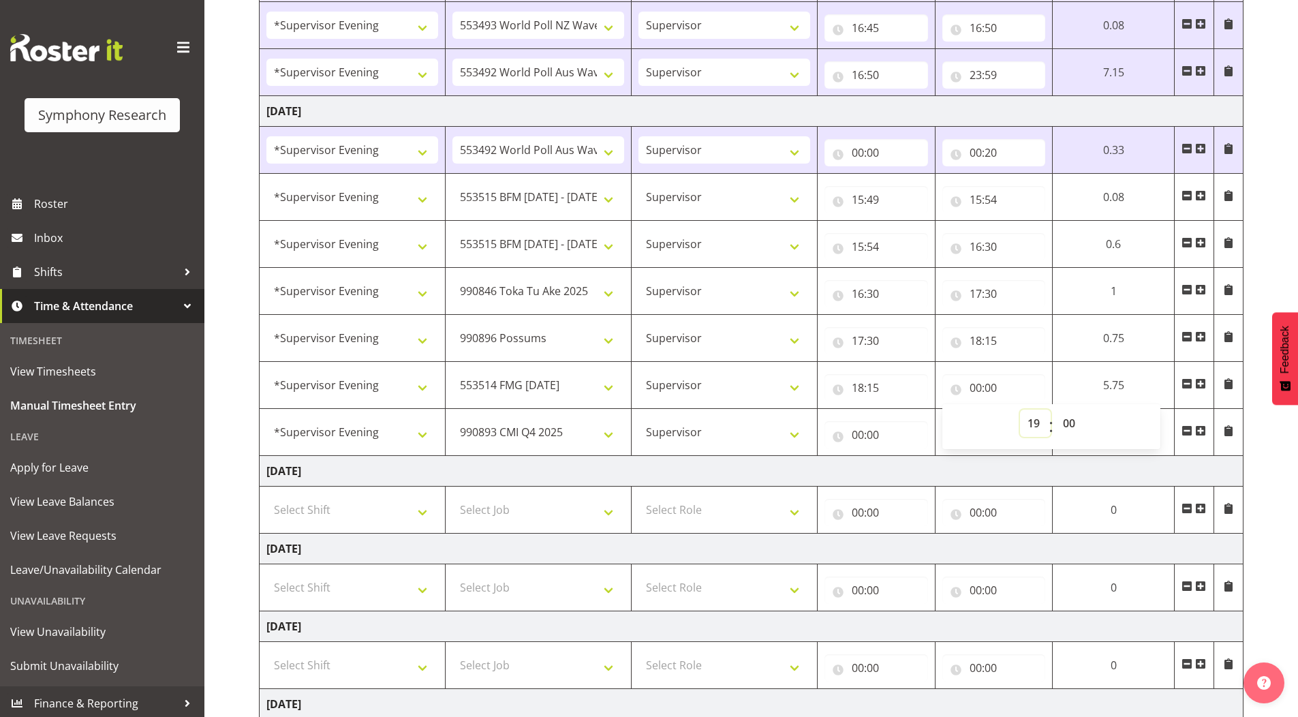
type input "19:00"
click at [1069, 419] on select "00 01 02 03 04 05 06 07 08 09 10 11 12 13 14 15 16 17 18 19 20 21 22 23 24 25 2…" at bounding box center [1071, 423] width 31 height 27
select select "15"
click at [1056, 410] on select "00 01 02 03 04 05 06 07 08 09 10 11 12 13 14 15 16 17 18 19 20 21 22 23 24 25 2…" at bounding box center [1071, 423] width 31 height 27
type input "19:15"
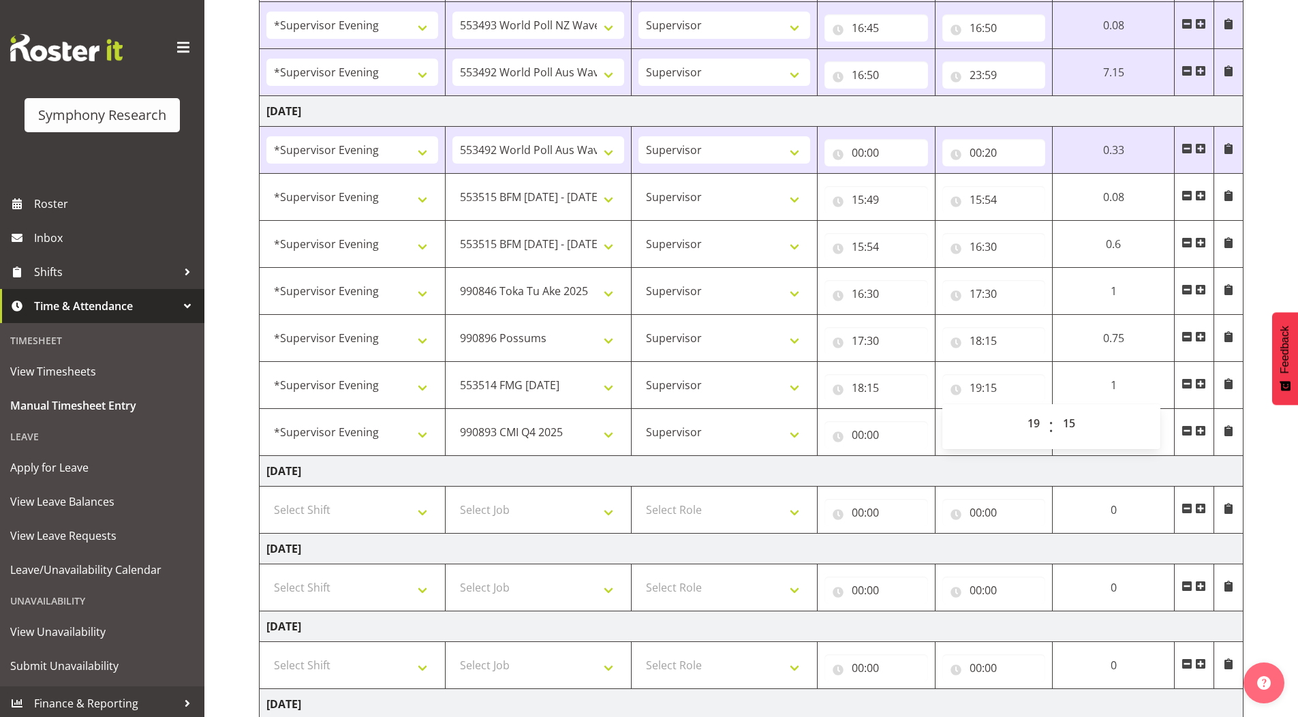
click at [1279, 243] on div "[DATE] - [DATE] Shift Job Role Start Time End Time Total [DATE] !!Weekend Resid…" at bounding box center [778, 269] width 1039 height 1148
click at [857, 433] on input "00:00" at bounding box center [877, 434] width 104 height 27
click at [914, 472] on select "00 01 02 03 04 05 06 07 08 09 10 11 12 13 14 15 16 17 18 19 20 21 22 23" at bounding box center [917, 470] width 31 height 27
select select "19"
click at [902, 457] on select "00 01 02 03 04 05 06 07 08 09 10 11 12 13 14 15 16 17 18 19 20 21 22 23" at bounding box center [917, 470] width 31 height 27
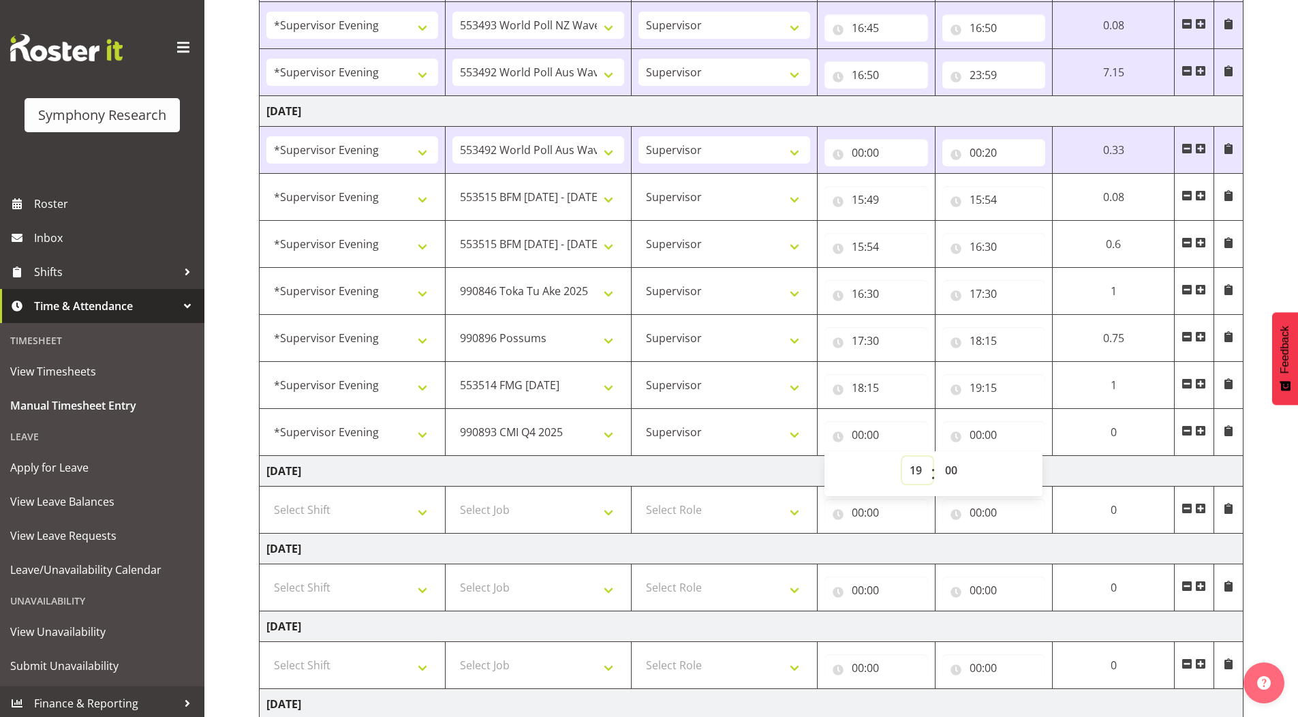
type input "19:00"
drag, startPoint x: 956, startPoint y: 468, endPoint x: 954, endPoint y: 458, distance: 10.4
click at [956, 468] on select "00 01 02 03 04 05 06 07 08 09 10 11 12 13 14 15 16 17 18 19 20 21 22 23 24 25 2…" at bounding box center [953, 470] width 31 height 27
select select "15"
click at [938, 457] on select "00 01 02 03 04 05 06 07 08 09 10 11 12 13 14 15 16 17 18 19 20 21 22 23 24 25 2…" at bounding box center [953, 470] width 31 height 27
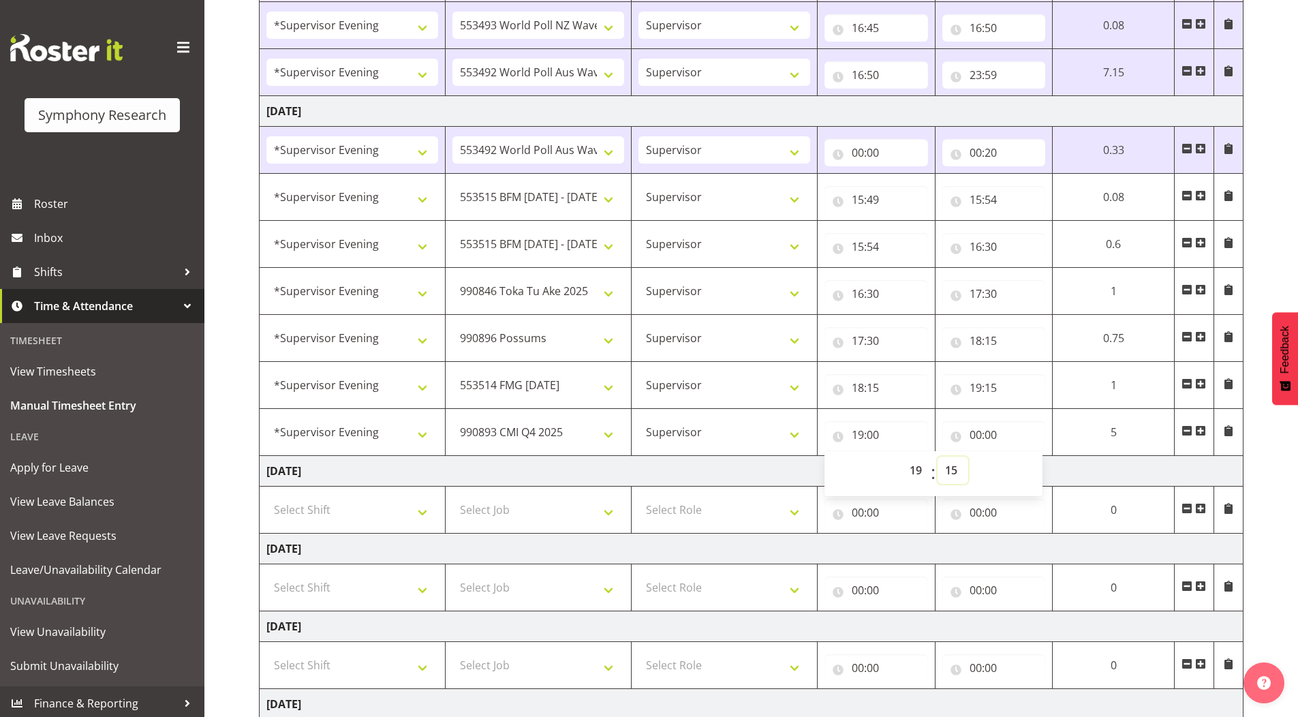
type input "19:15"
click at [969, 434] on input "00:00" at bounding box center [995, 434] width 104 height 27
drag, startPoint x: 1031, startPoint y: 464, endPoint x: 1029, endPoint y: 457, distance: 7.1
click at [1031, 464] on select "00 01 02 03 04 05 06 07 08 09 10 11 12 13 14 15 16 17 18 19 20 21 22 23" at bounding box center [1035, 470] width 31 height 27
select select "22"
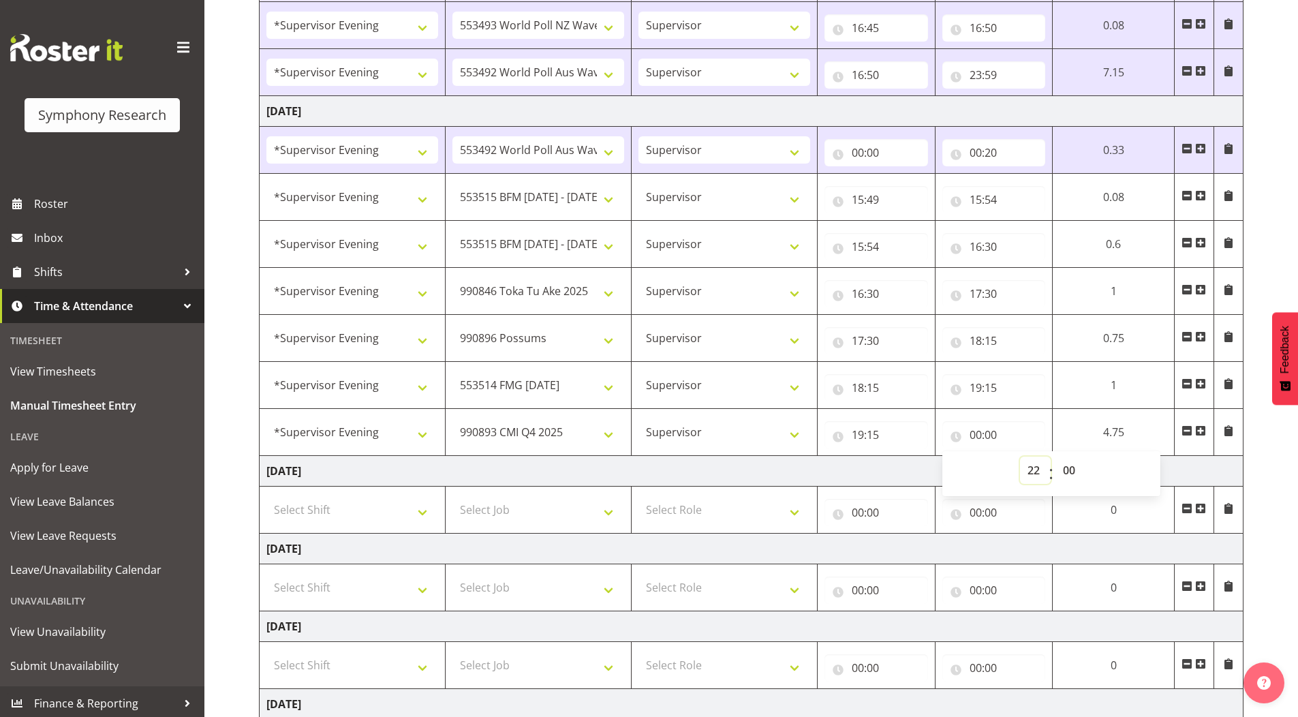
click at [1020, 457] on select "00 01 02 03 04 05 06 07 08 09 10 11 12 13 14 15 16 17 18 19 20 21 22 23" at bounding box center [1035, 470] width 31 height 27
type input "22:00"
click at [1259, 143] on div "[DATE] - [DATE] Shift Job Role Start Time End Time Total [DATE] !!Weekend Resid…" at bounding box center [778, 269] width 1039 height 1148
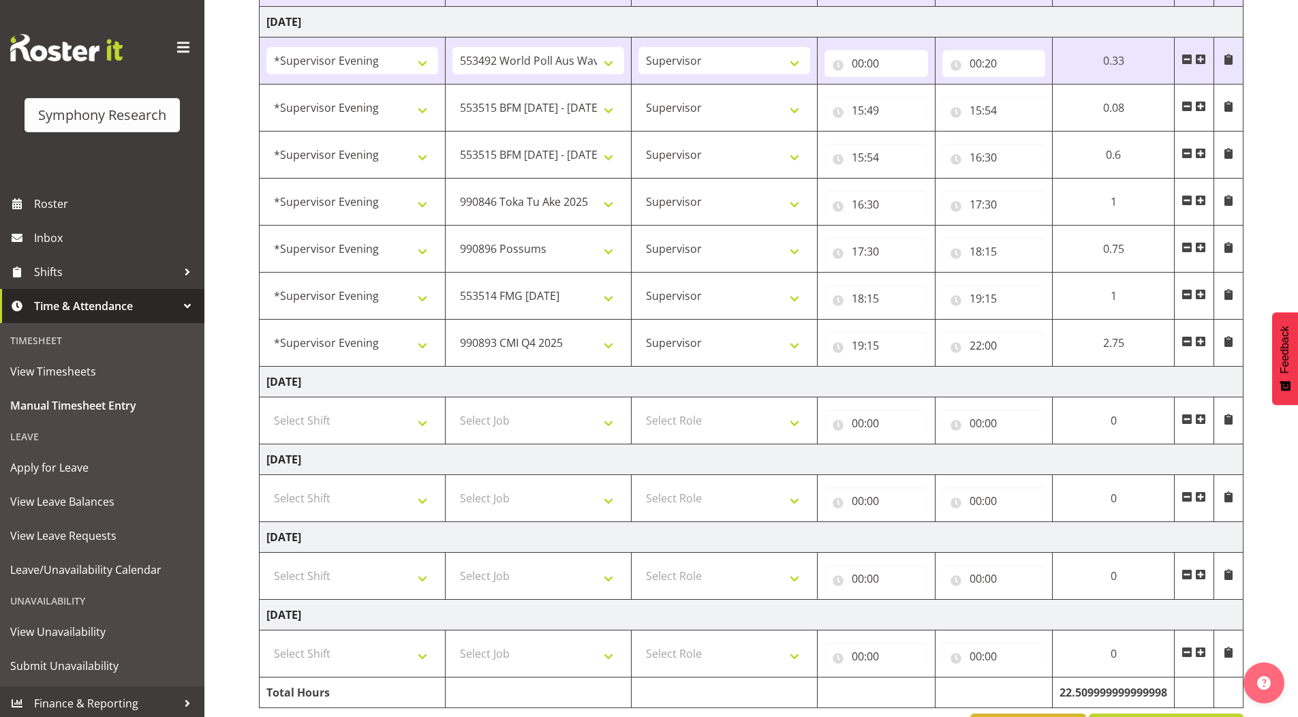
scroll to position [552, 0]
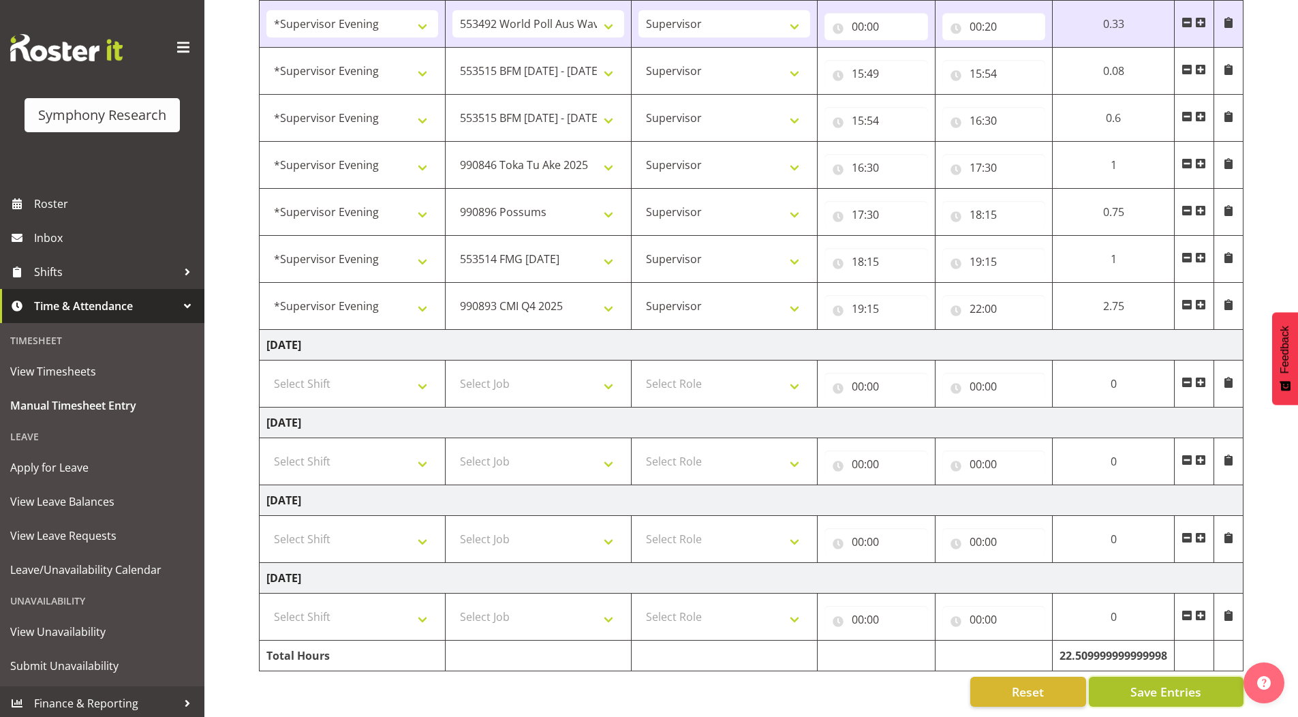
click at [1136, 686] on span "Save Entries" at bounding box center [1166, 692] width 71 height 18
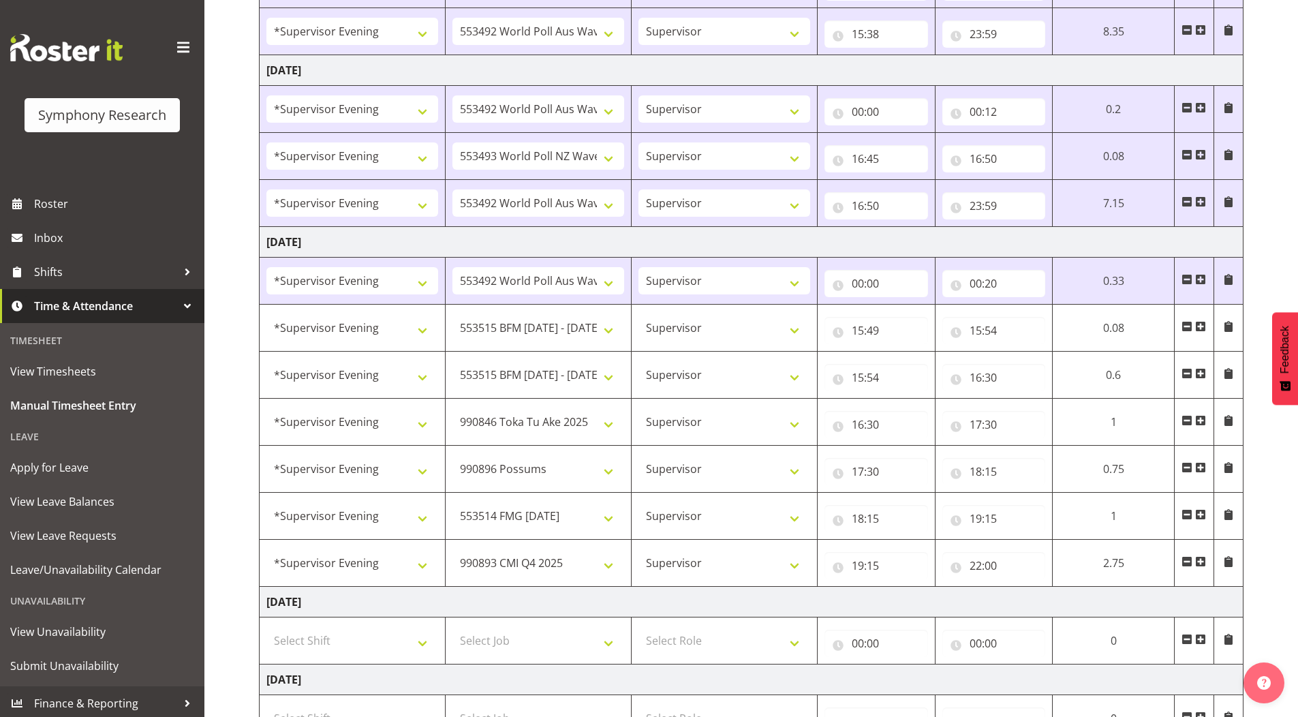
scroll to position [279, 0]
